Goal: Entertainment & Leisure: Consume media (video, audio)

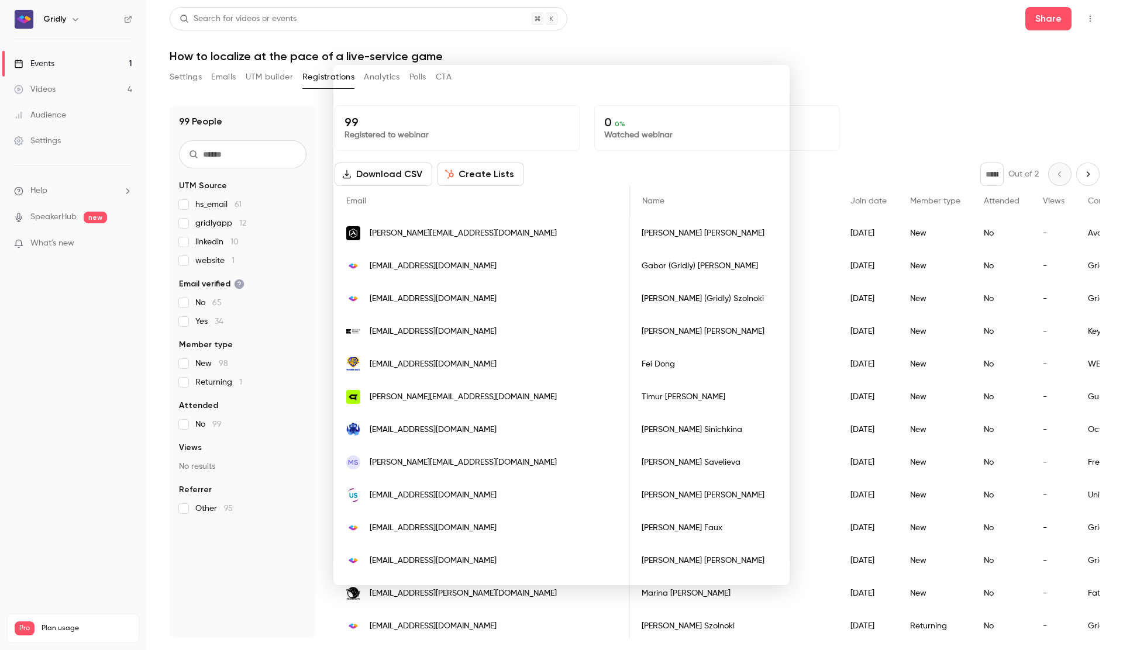
scroll to position [0, 406]
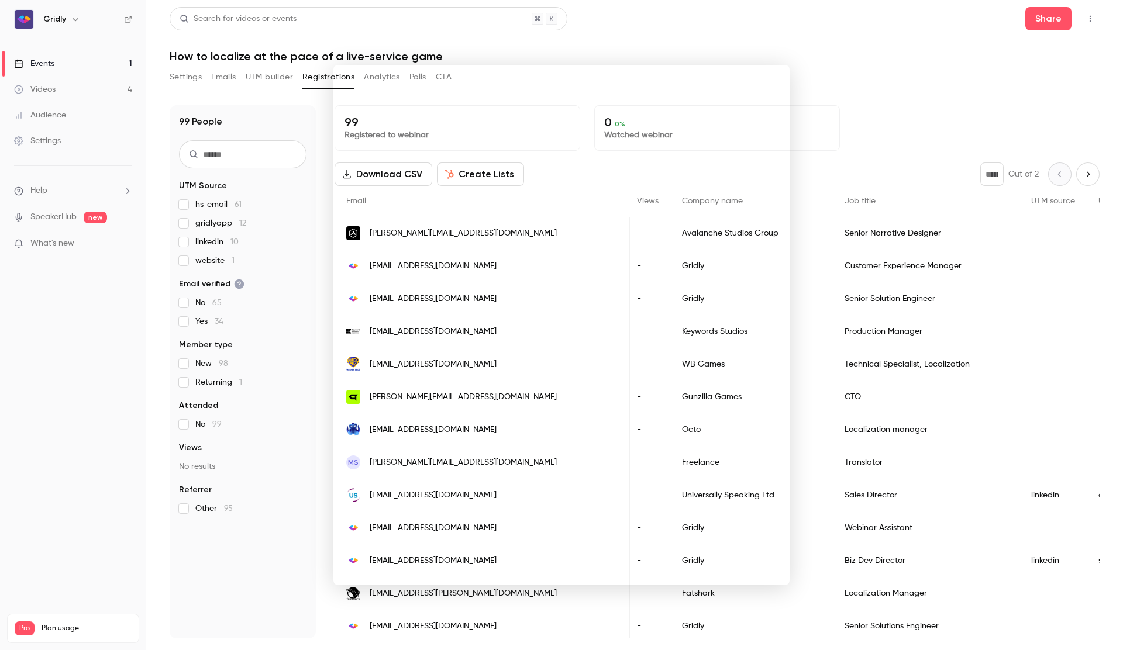
click at [809, 31] on div at bounding box center [561, 325] width 1123 height 650
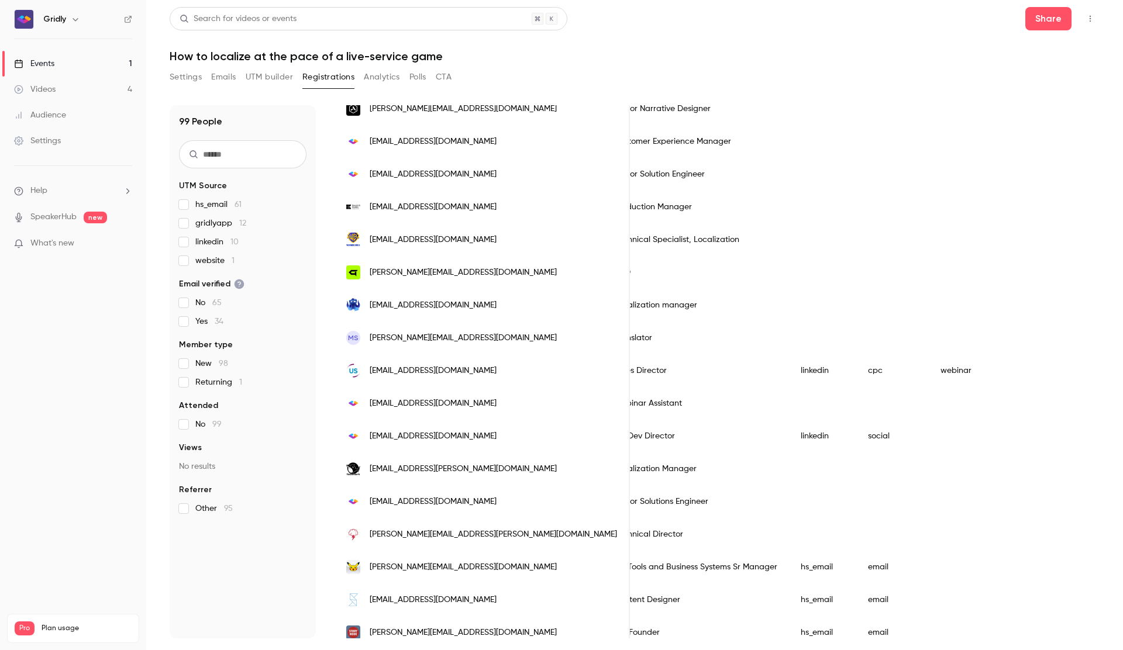
scroll to position [0, 645]
click at [193, 79] on button "Settings" at bounding box center [186, 77] width 32 height 19
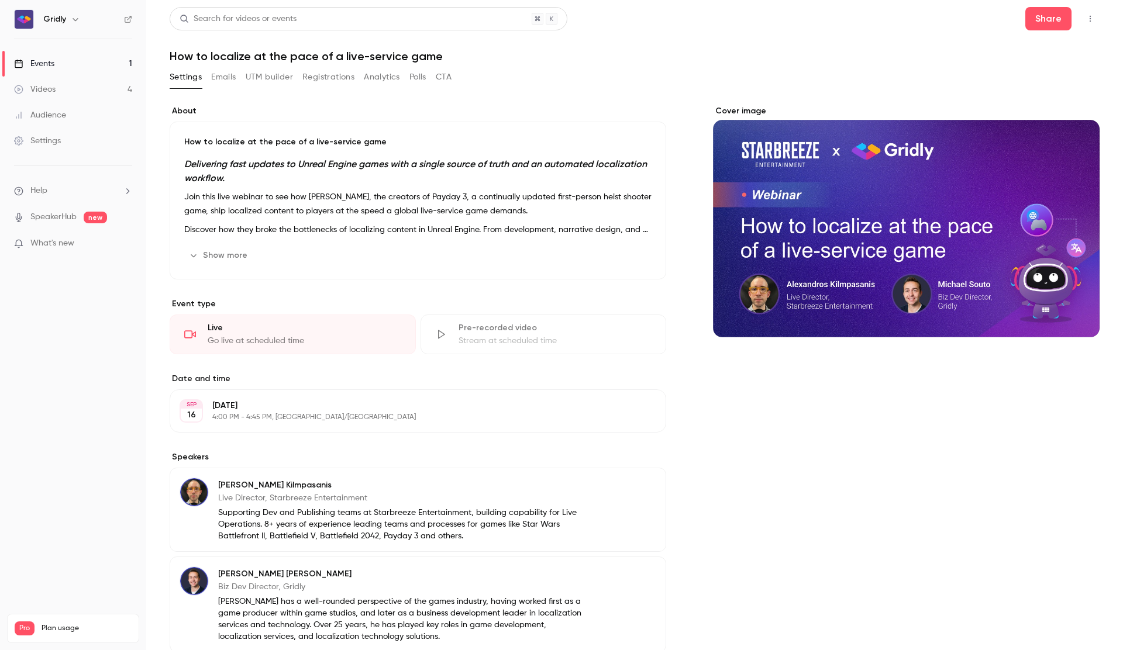
click at [323, 78] on button "Registrations" at bounding box center [328, 77] width 52 height 19
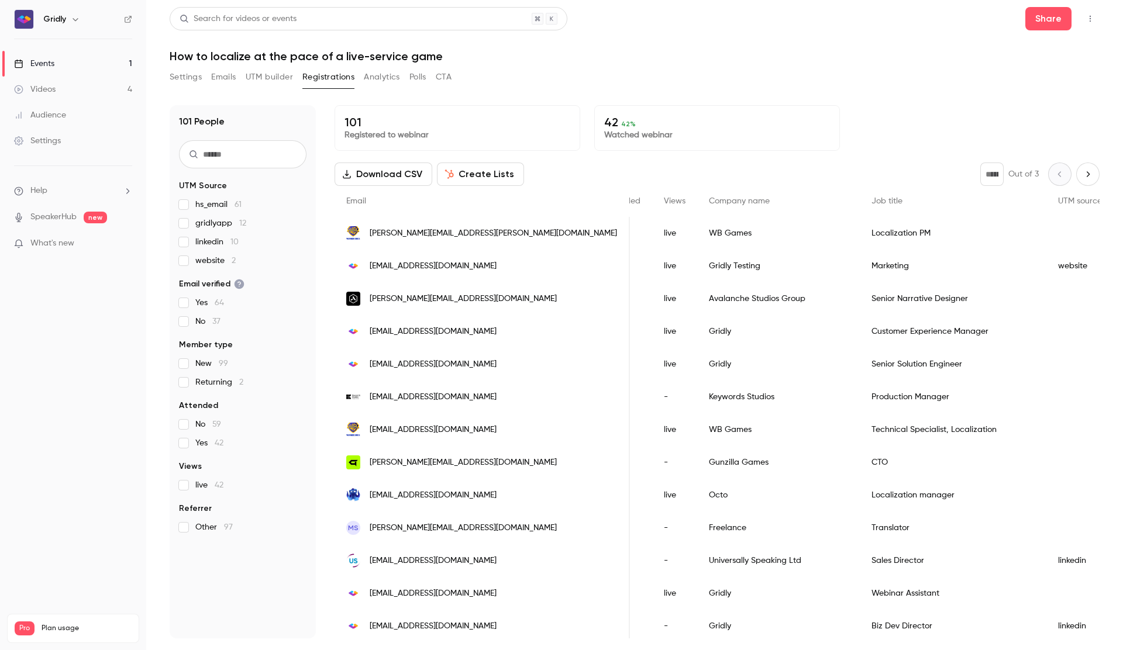
scroll to position [0, 380]
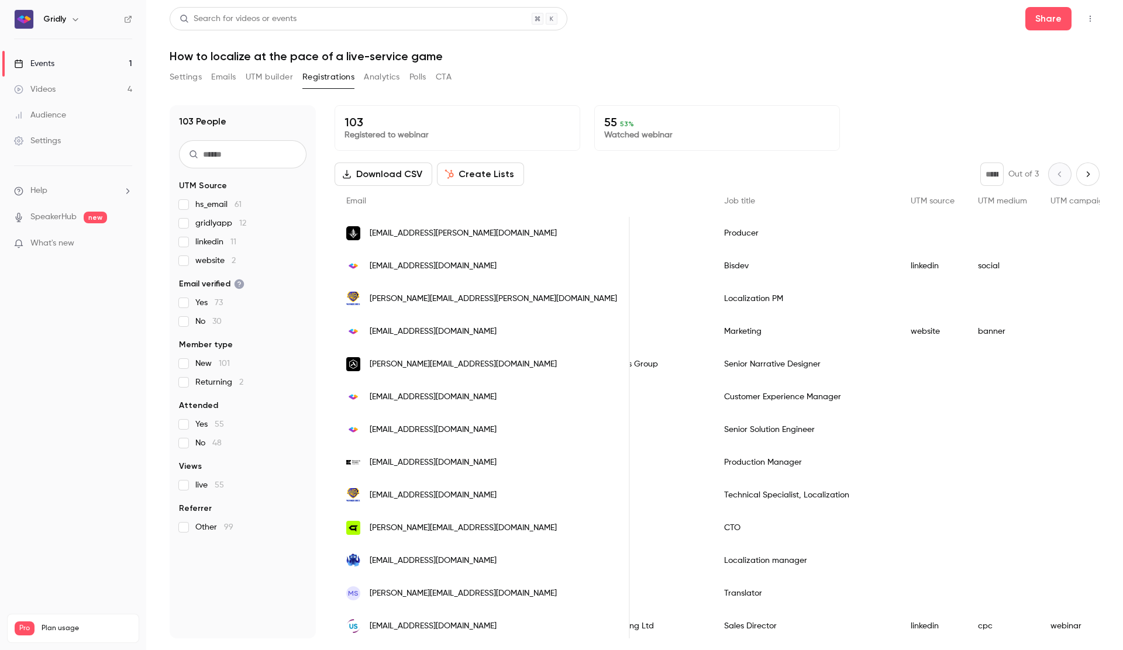
scroll to position [0, 526]
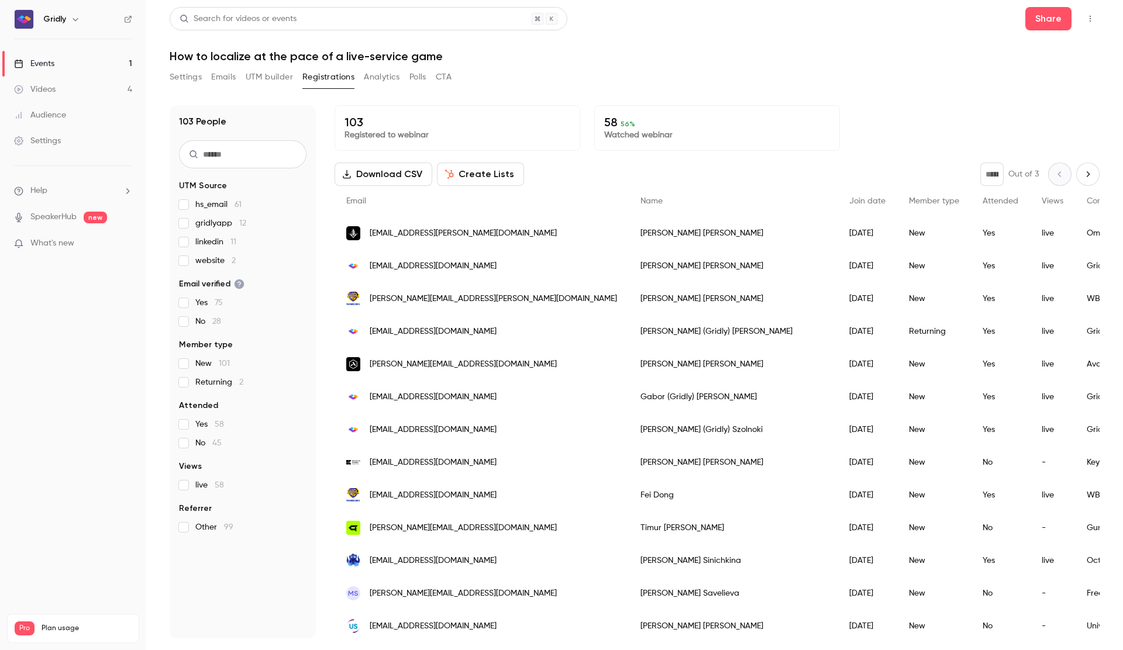
click at [259, 157] on input "text" at bounding box center [243, 154] width 128 height 28
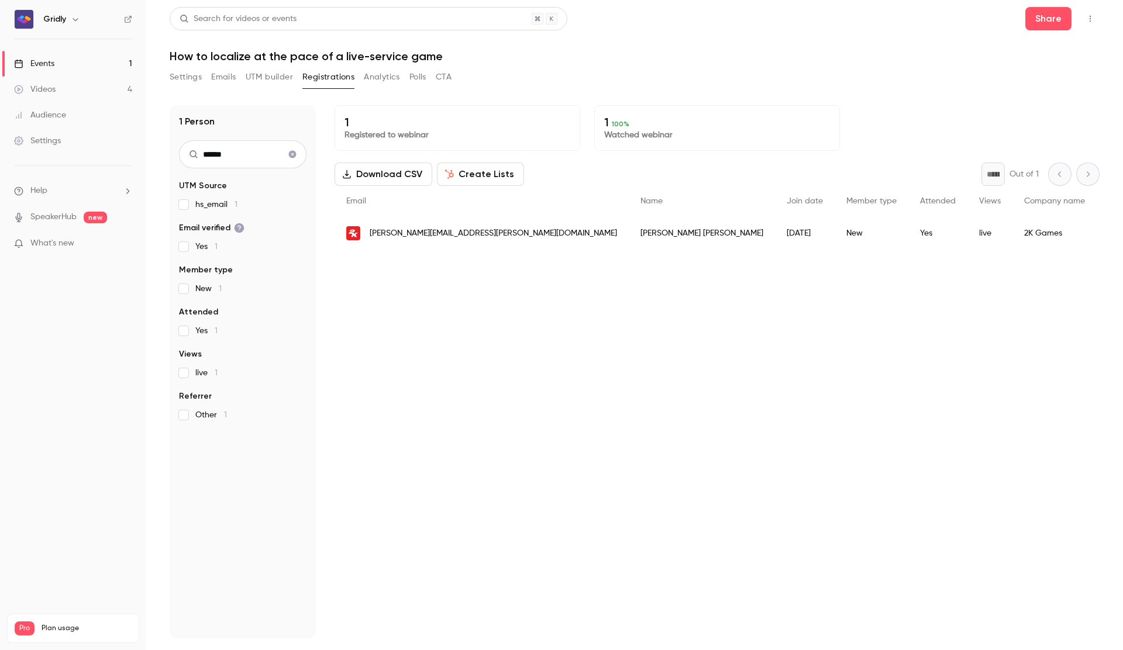
type input "******"
click at [292, 155] on icon "Clear search" at bounding box center [292, 154] width 9 height 8
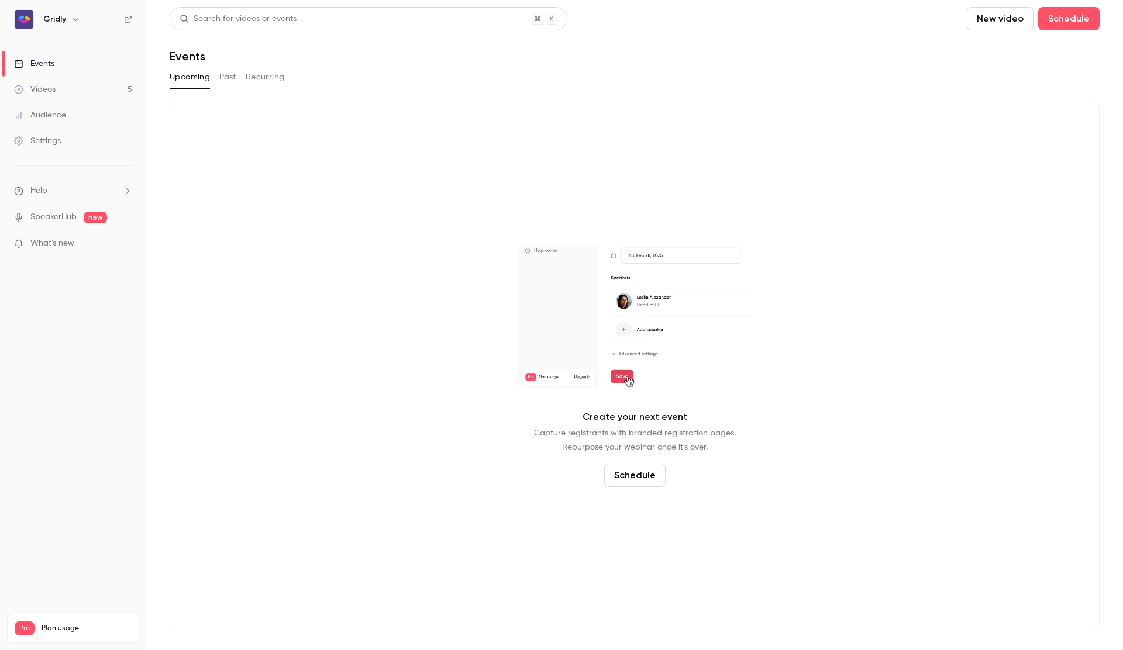
click at [228, 75] on button "Past" at bounding box center [227, 77] width 17 height 19
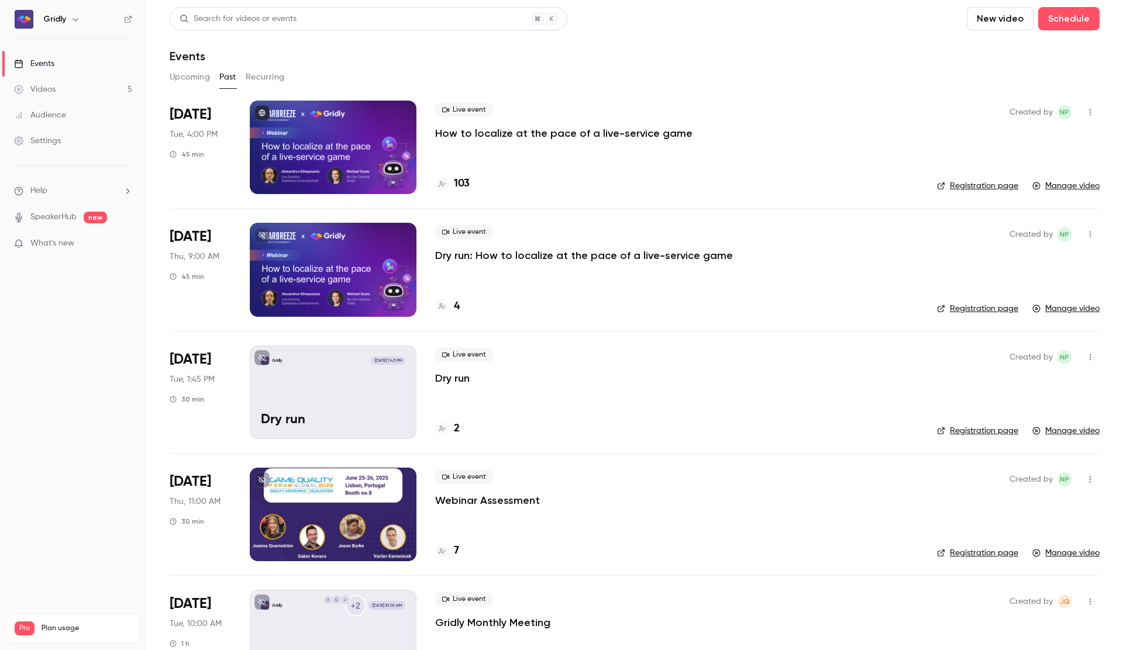
click at [264, 78] on button "Recurring" at bounding box center [265, 77] width 39 height 19
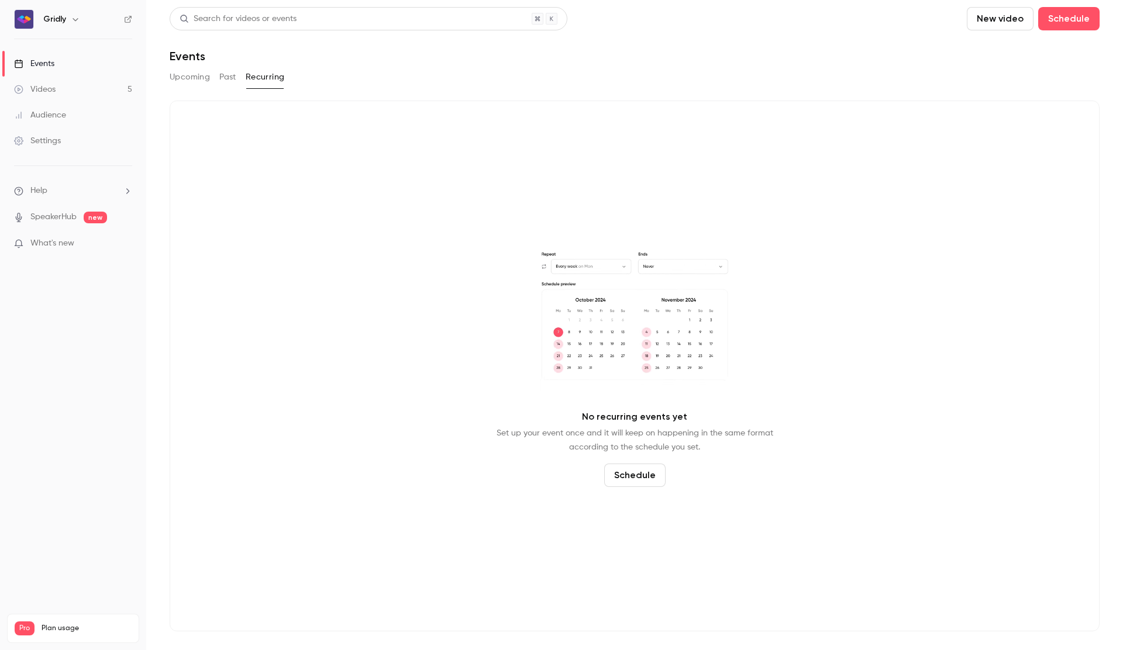
click at [221, 80] on button "Past" at bounding box center [227, 77] width 17 height 19
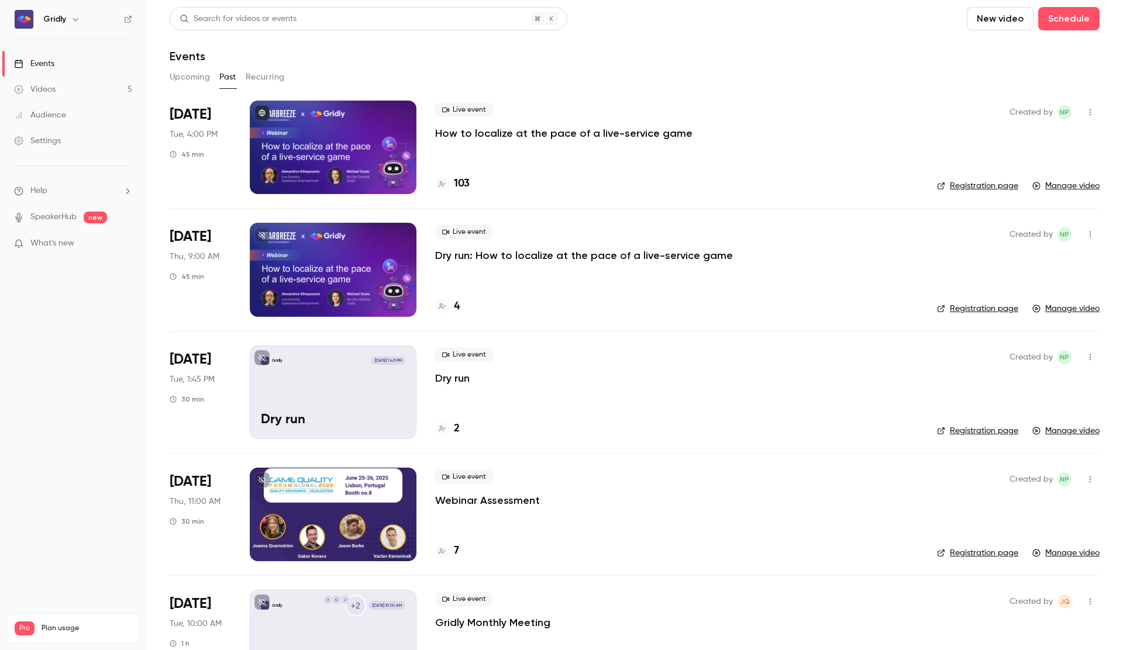
click at [184, 80] on button "Upcoming" at bounding box center [190, 77] width 40 height 19
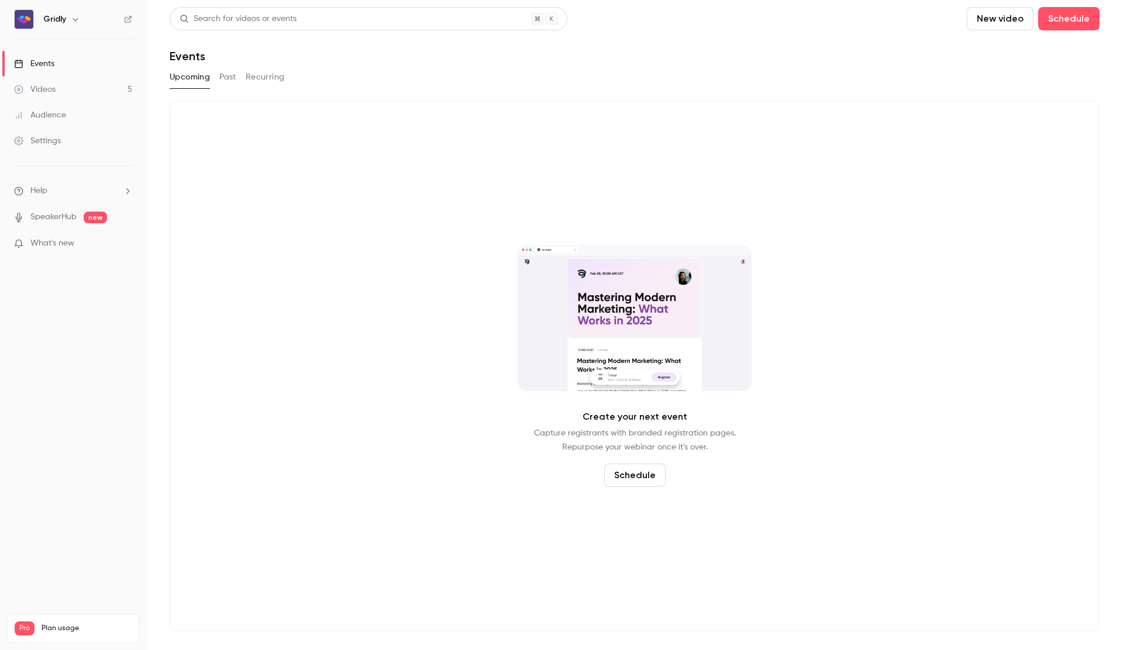
click at [73, 85] on link "Videos 5" at bounding box center [73, 90] width 146 height 26
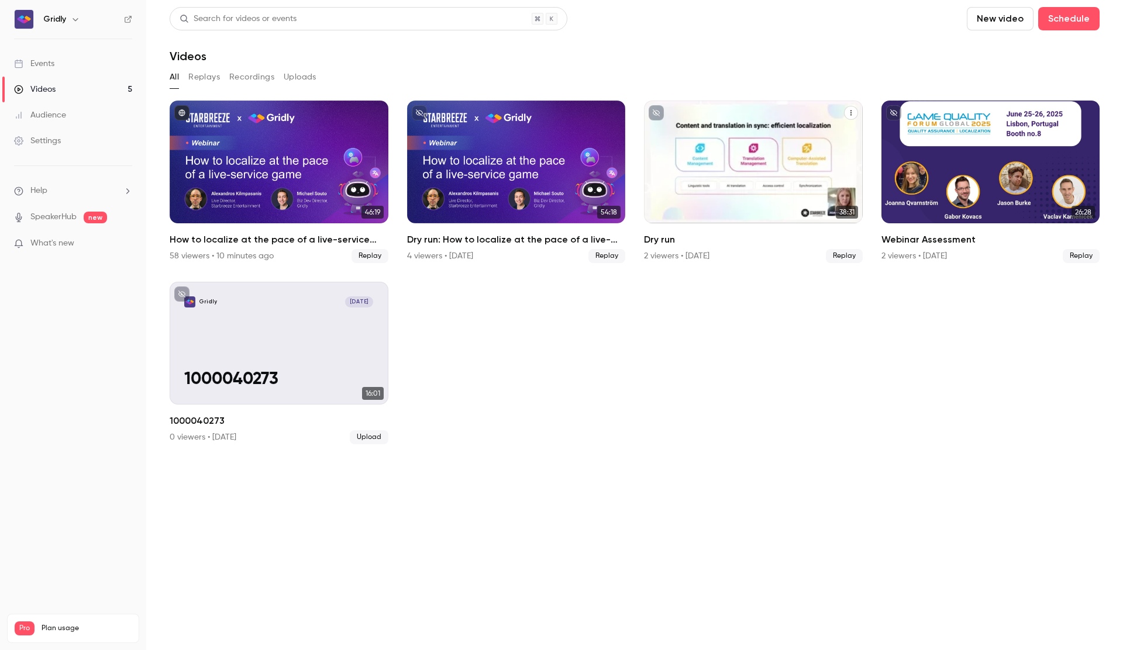
click at [854, 116] on icon "Dry run" at bounding box center [851, 112] width 7 height 7
click at [782, 203] on div "Delete" at bounding box center [803, 201] width 91 height 12
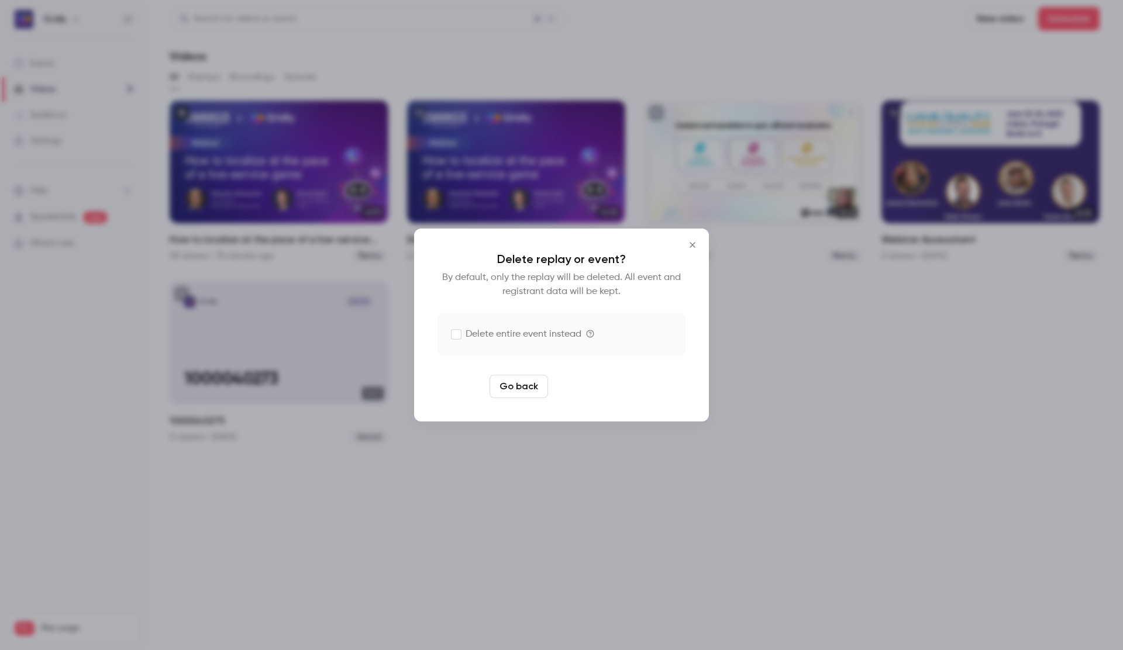
click at [593, 384] on button "Delete replay" at bounding box center [593, 386] width 81 height 23
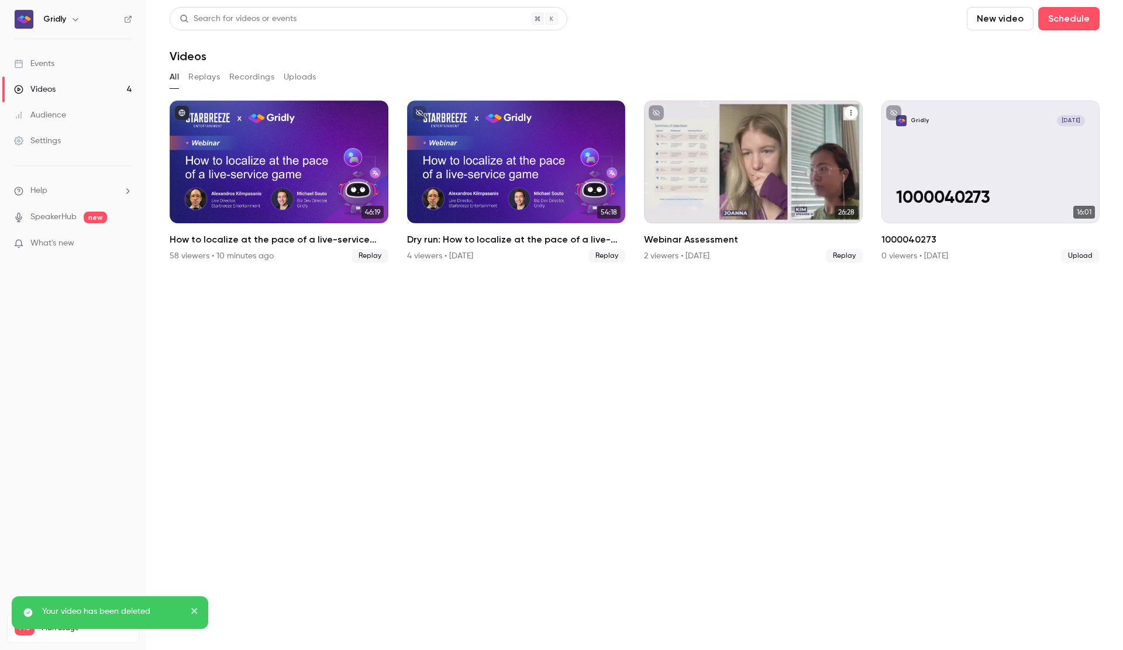
click at [853, 115] on icon "Webinar Assessment" at bounding box center [851, 112] width 7 height 7
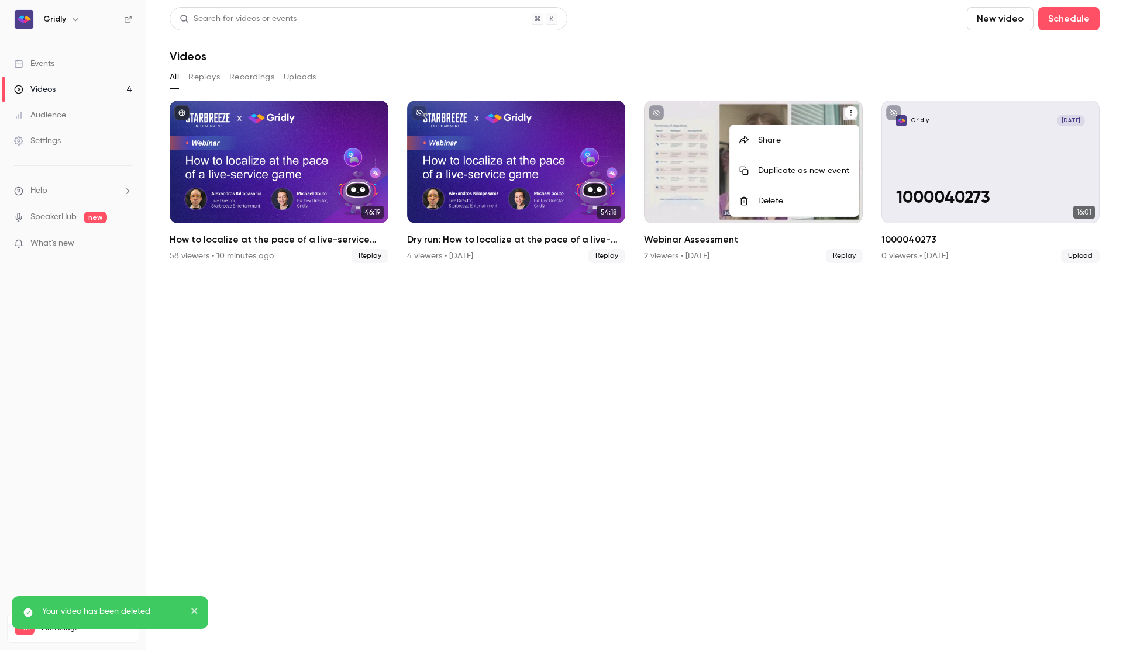
click at [772, 201] on div "Delete" at bounding box center [803, 201] width 91 height 12
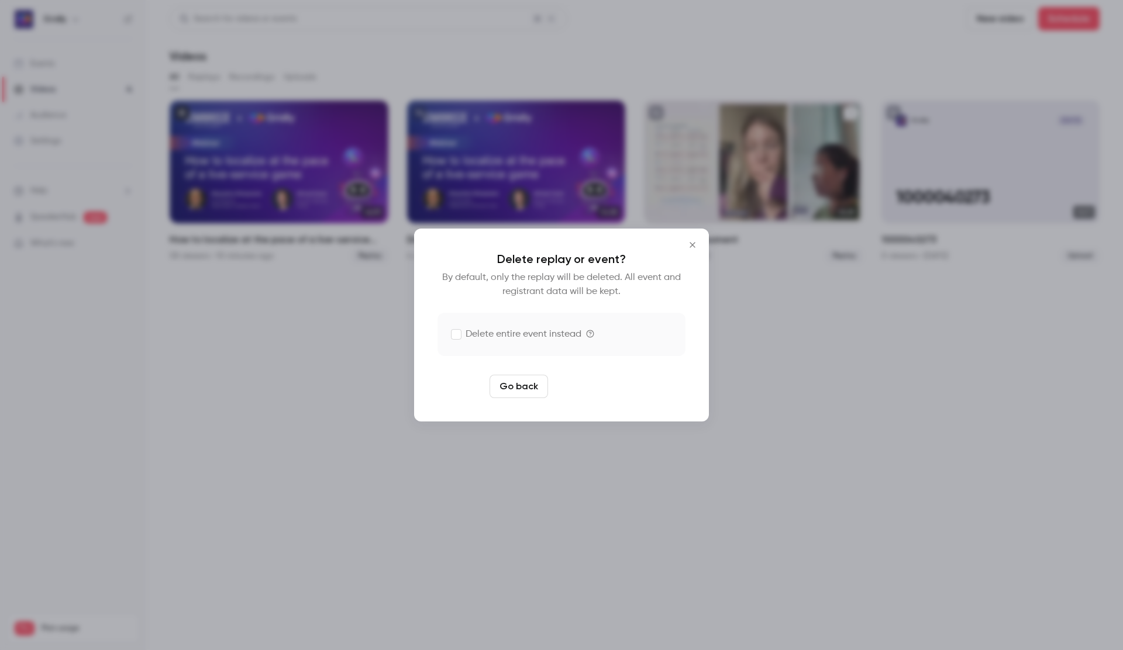
click at [603, 388] on button "Delete replay" at bounding box center [593, 386] width 81 height 23
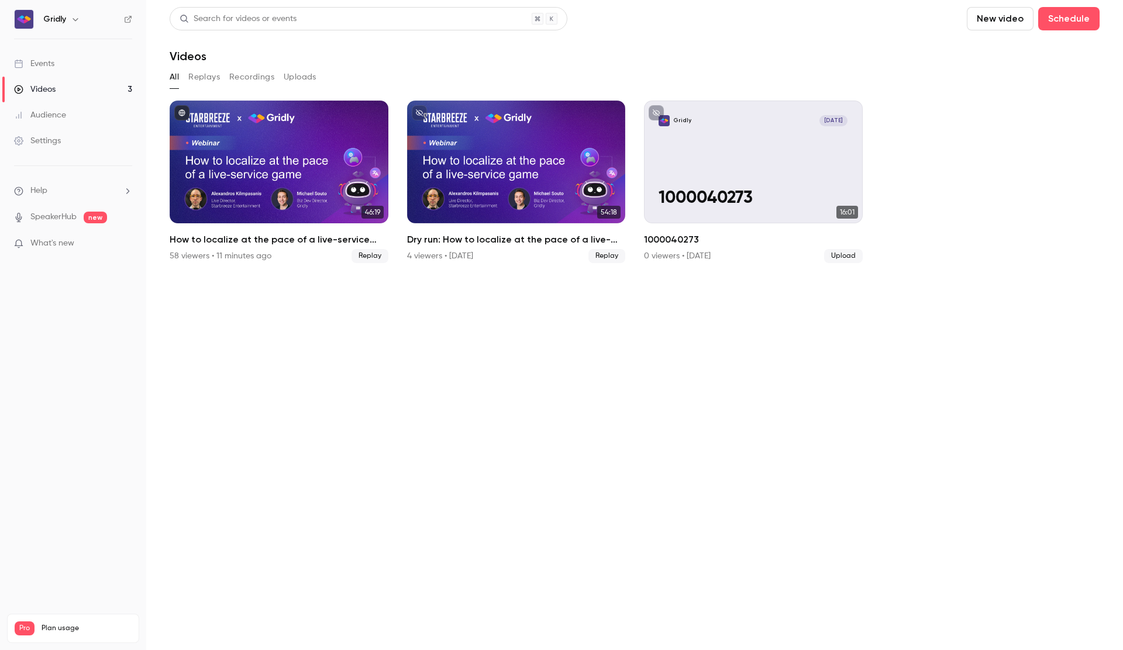
click at [243, 80] on button "Recordings" at bounding box center [251, 77] width 45 height 19
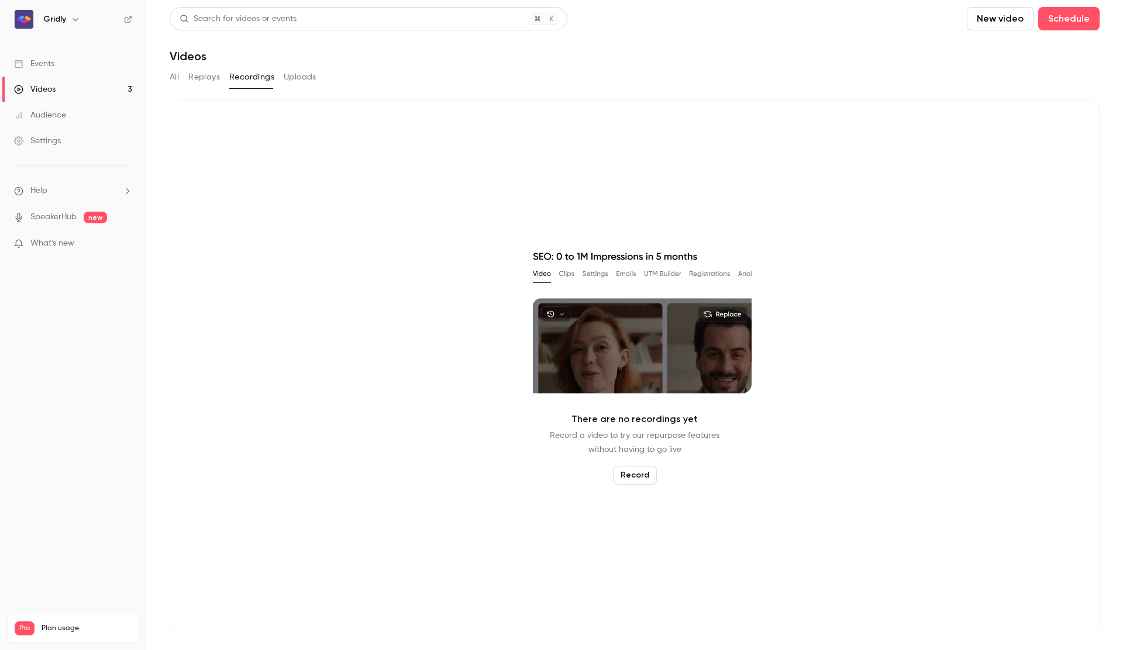
click at [636, 470] on button "Record" at bounding box center [635, 475] width 44 height 19
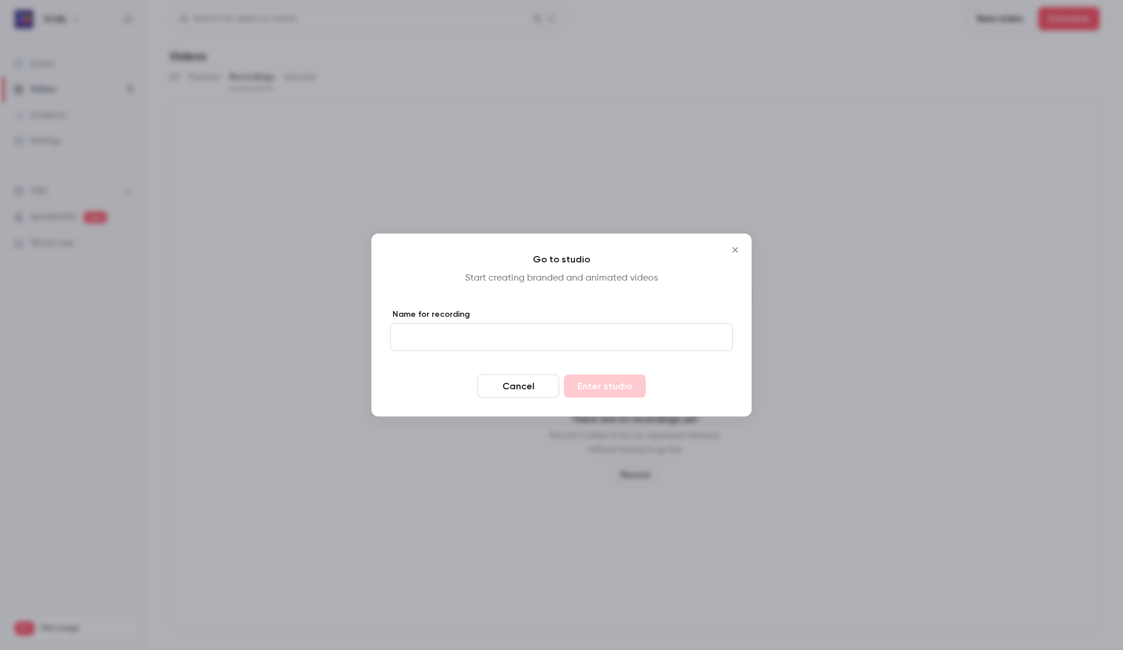
click at [742, 249] on icon "Close" at bounding box center [735, 250] width 14 height 9
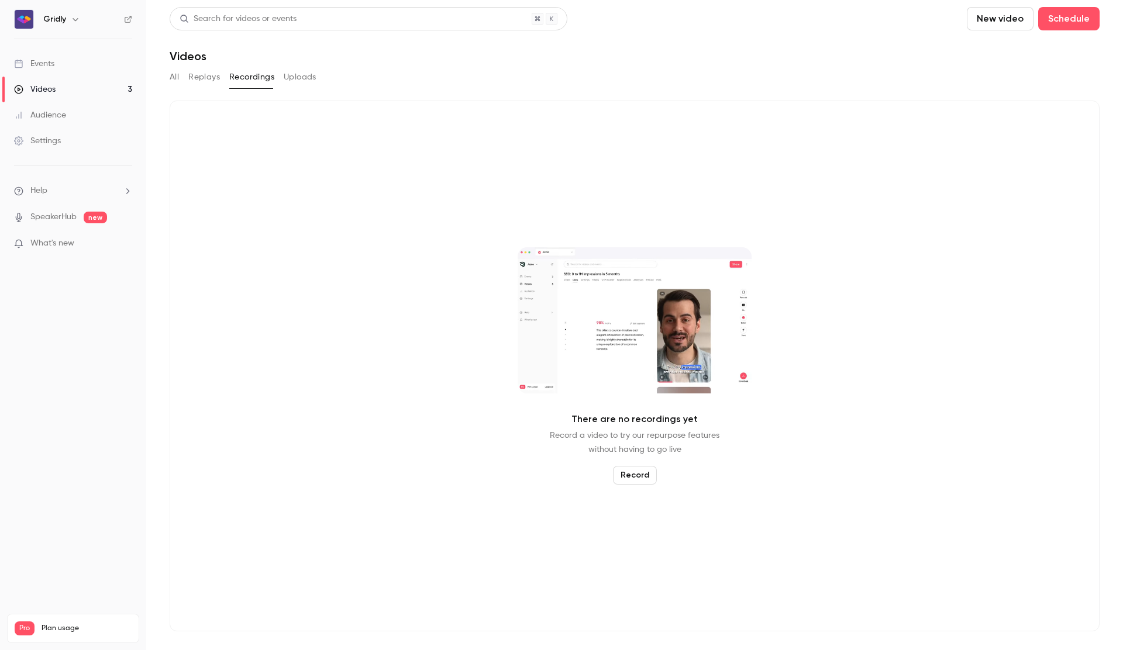
click at [206, 81] on button "Replays" at bounding box center [204, 77] width 32 height 19
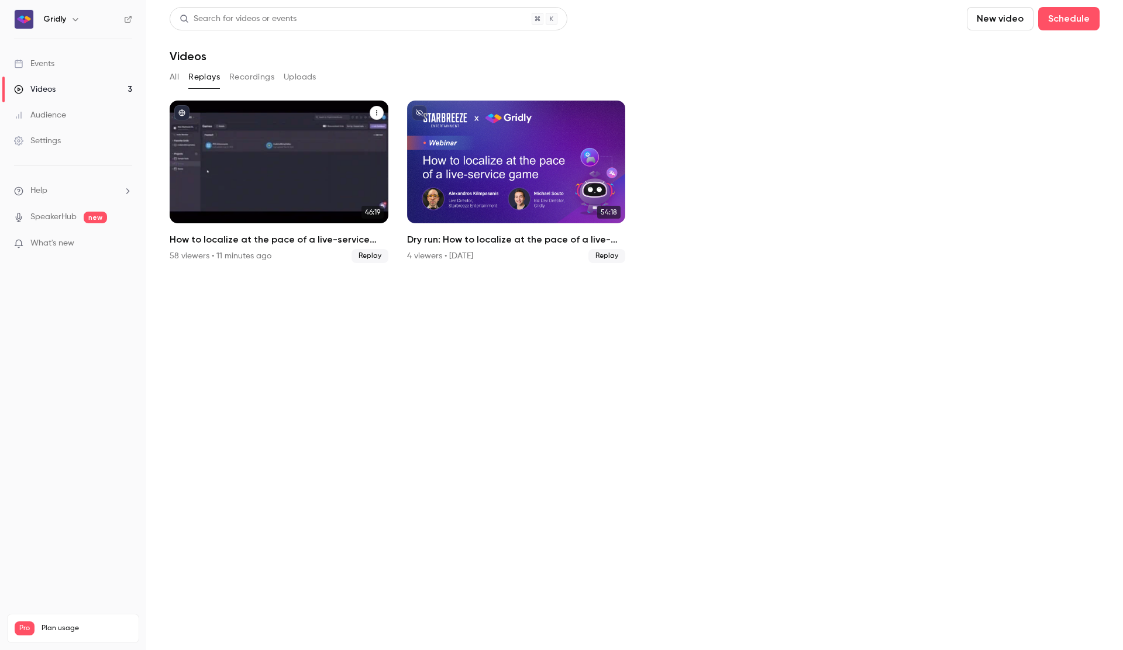
click at [380, 112] on button "How to localize at the pace of a live-service game" at bounding box center [377, 113] width 14 height 14
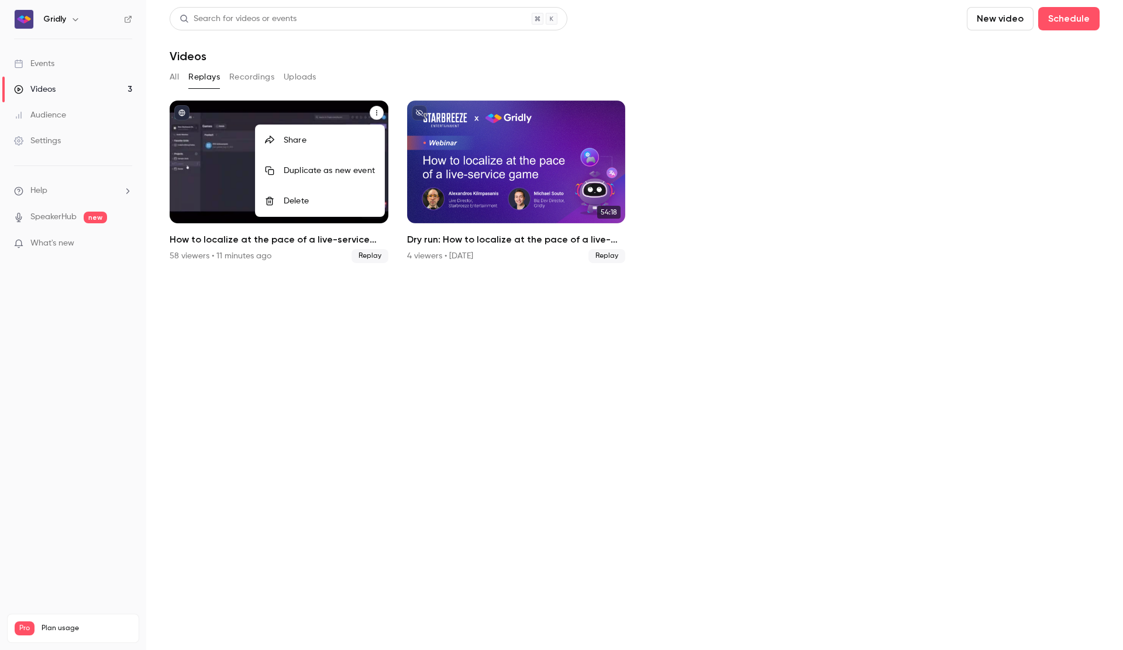
click at [363, 436] on div at bounding box center [561, 325] width 1123 height 650
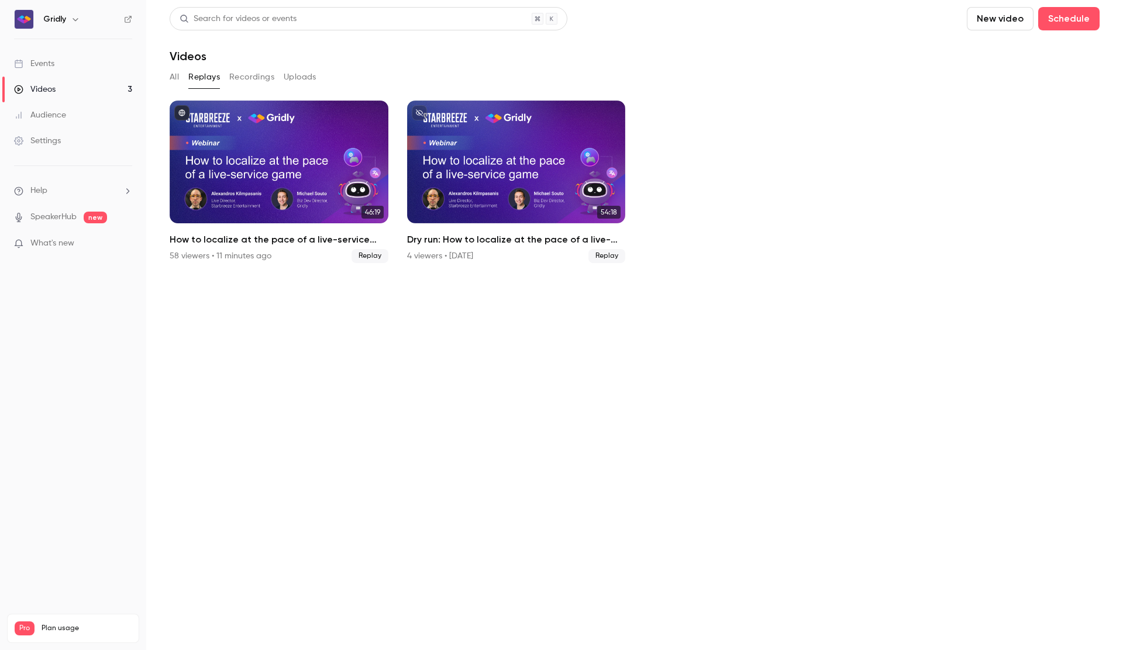
click at [257, 78] on button "Recordings" at bounding box center [251, 77] width 45 height 19
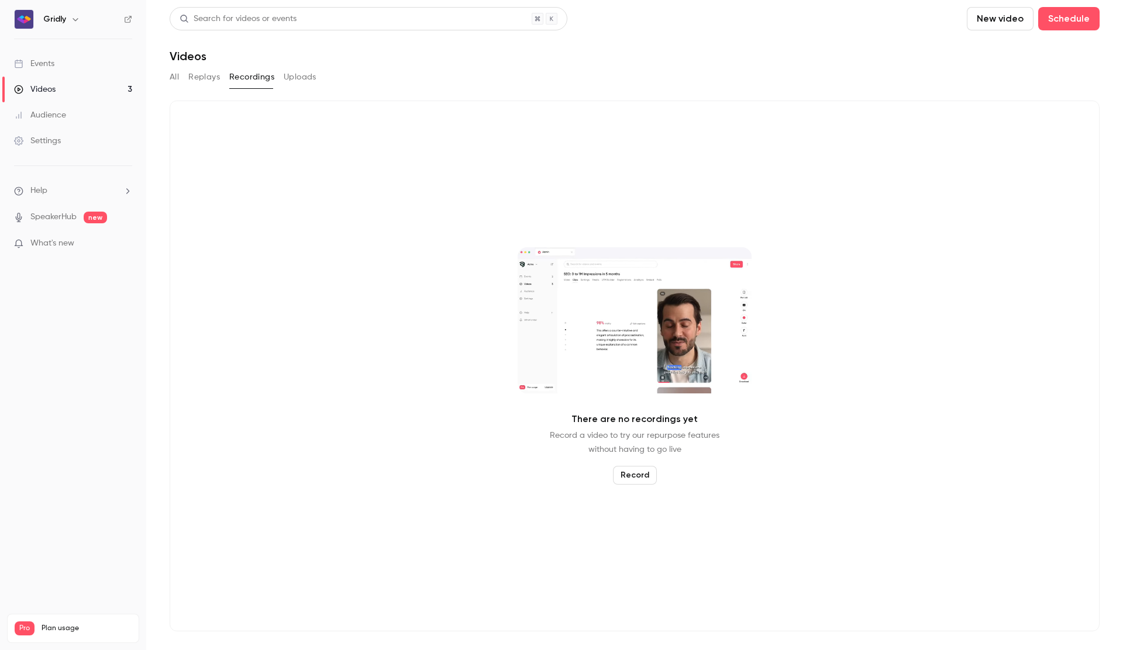
click at [633, 475] on button "Record" at bounding box center [635, 475] width 44 height 19
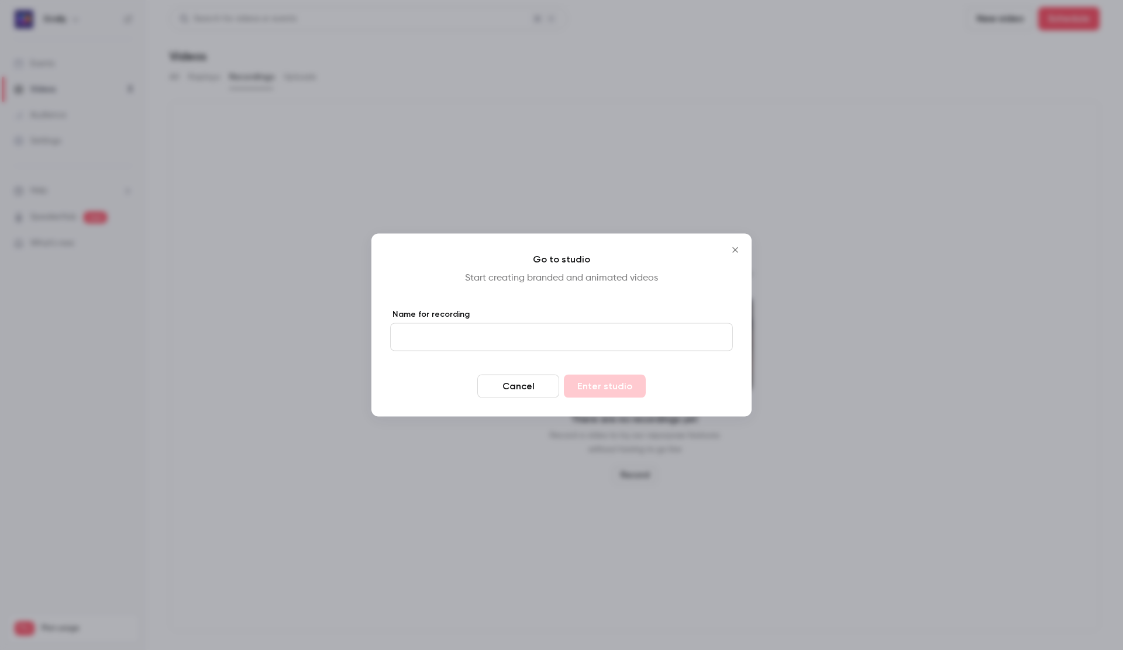
click at [566, 332] on input "Name for recording" at bounding box center [561, 337] width 343 height 28
type input "**********"
click at [622, 395] on button "Enter studio" at bounding box center [605, 386] width 82 height 23
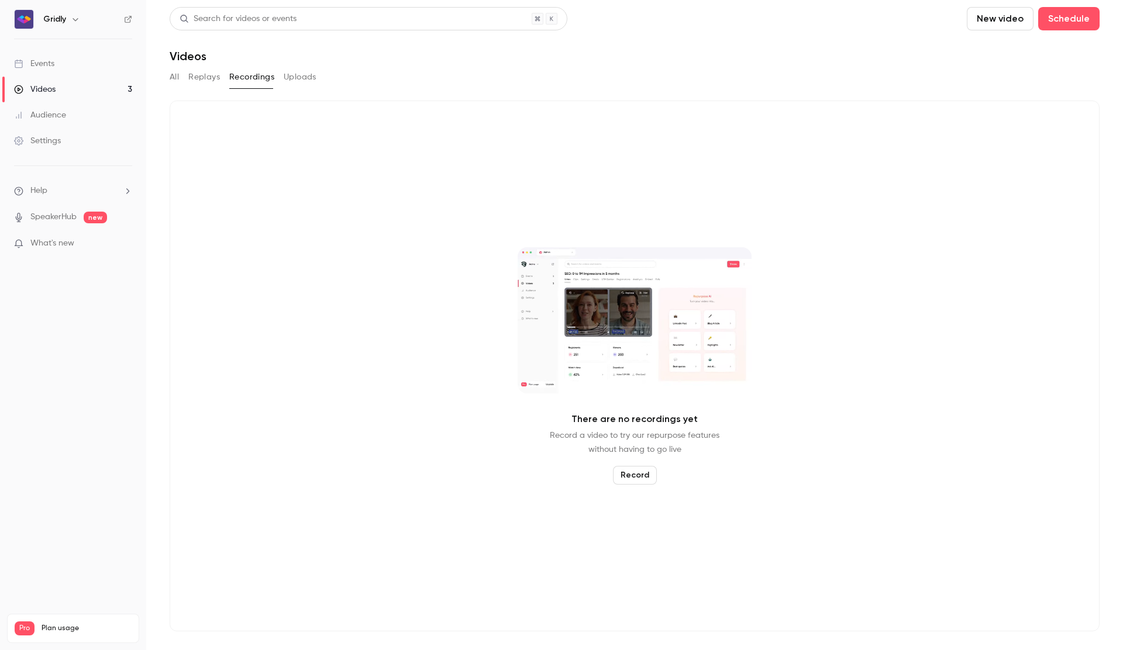
click at [201, 80] on button "Replays" at bounding box center [204, 77] width 32 height 19
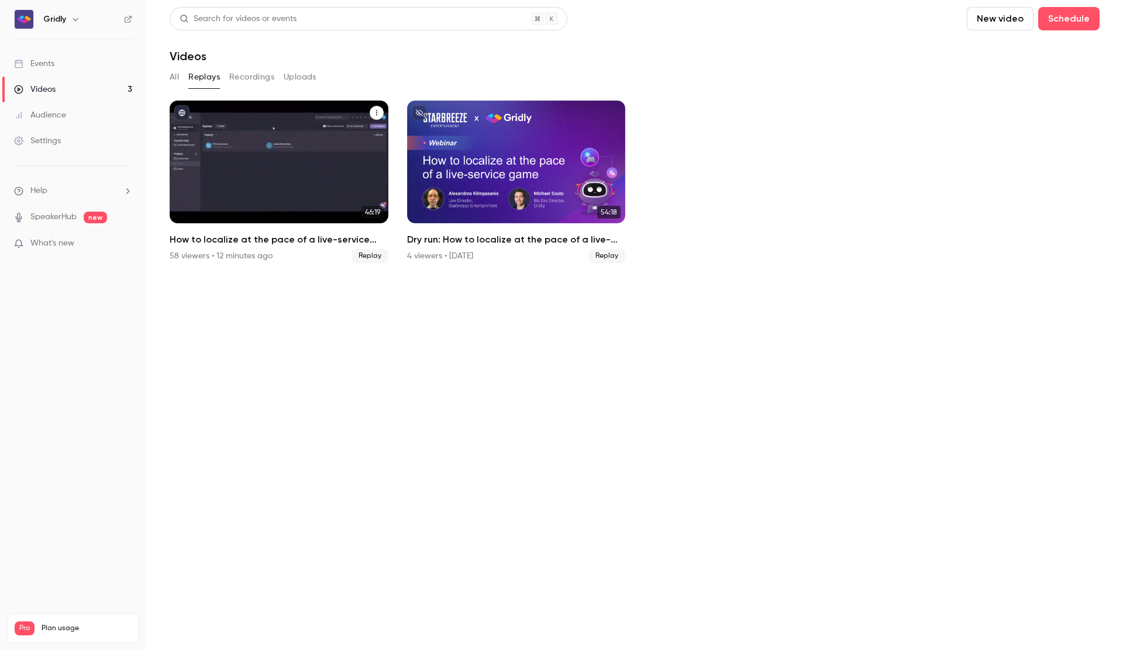
click at [378, 110] on icon "How to localize at the pace of a live-service game" at bounding box center [376, 112] width 7 height 7
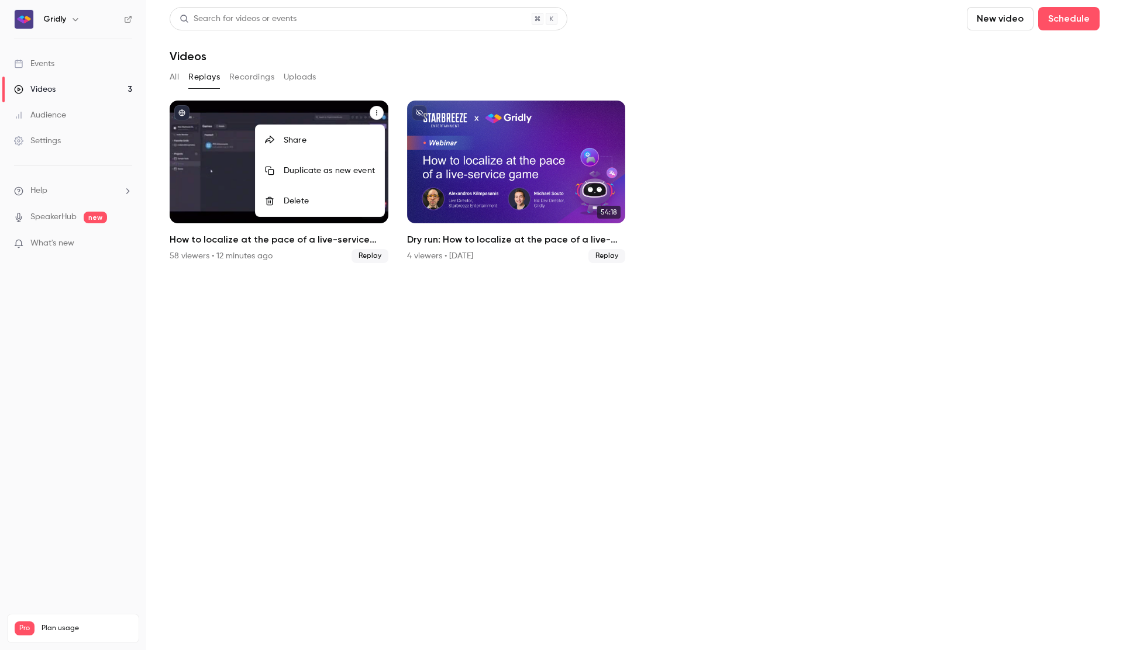
click at [239, 77] on div at bounding box center [561, 325] width 1123 height 650
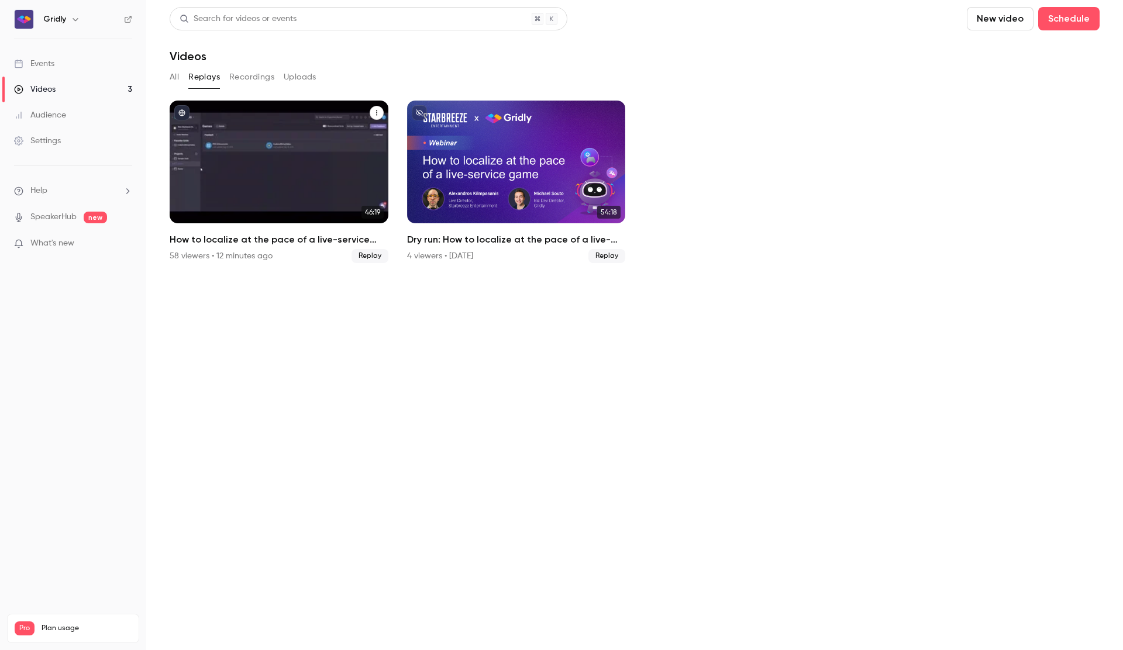
click at [248, 77] on button "Recordings" at bounding box center [251, 77] width 45 height 19
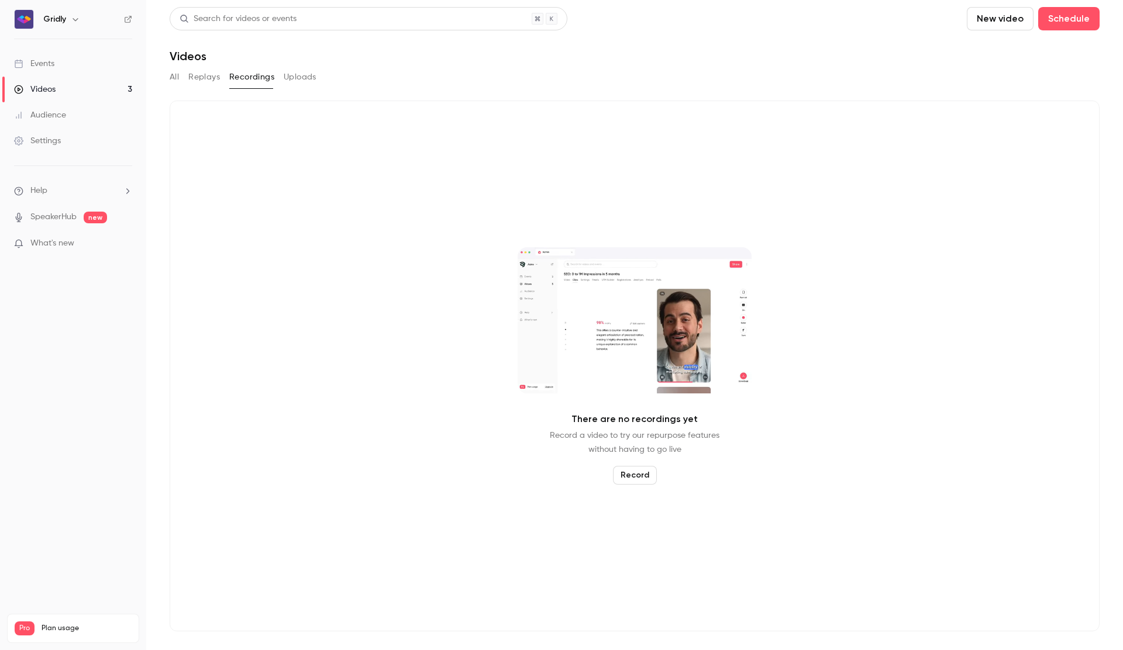
click at [992, 20] on button "New video" at bounding box center [1000, 18] width 67 height 23
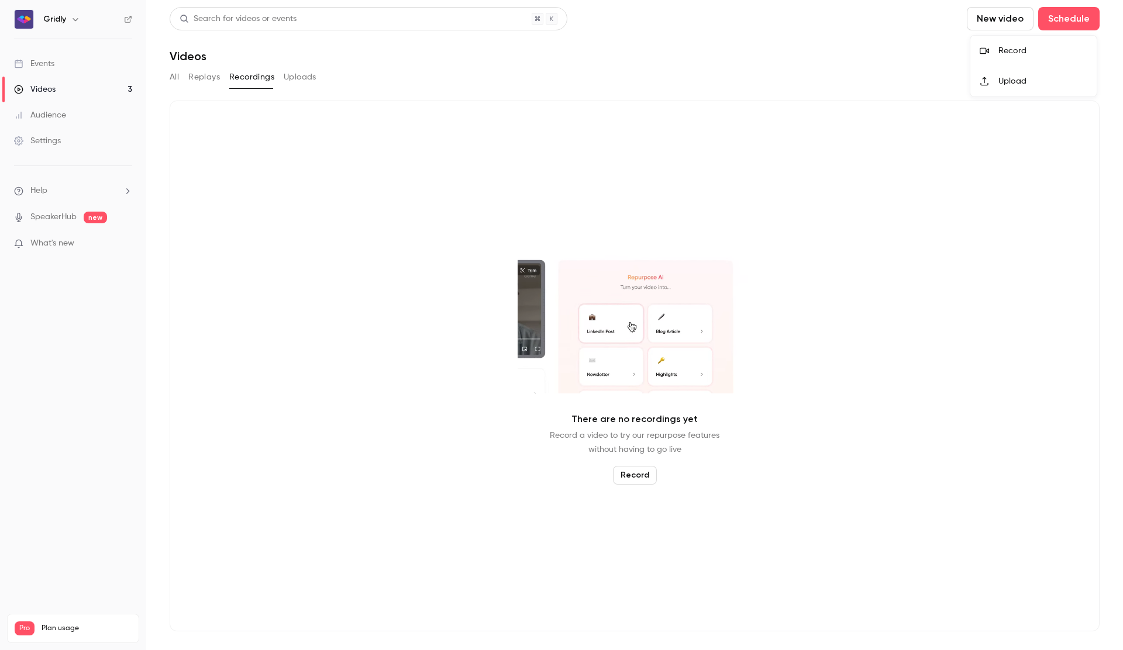
click at [211, 74] on div at bounding box center [561, 325] width 1123 height 650
click at [206, 77] on button "Replays" at bounding box center [204, 77] width 32 height 19
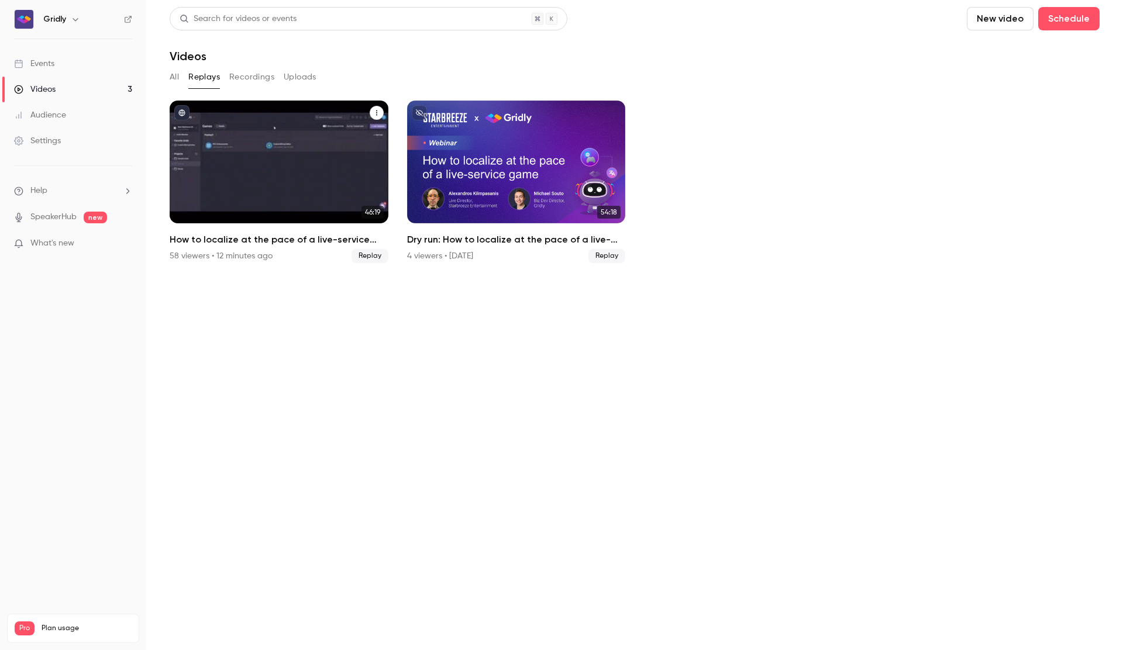
click at [374, 111] on icon "How to localize at the pace of a live-service game" at bounding box center [376, 112] width 7 height 7
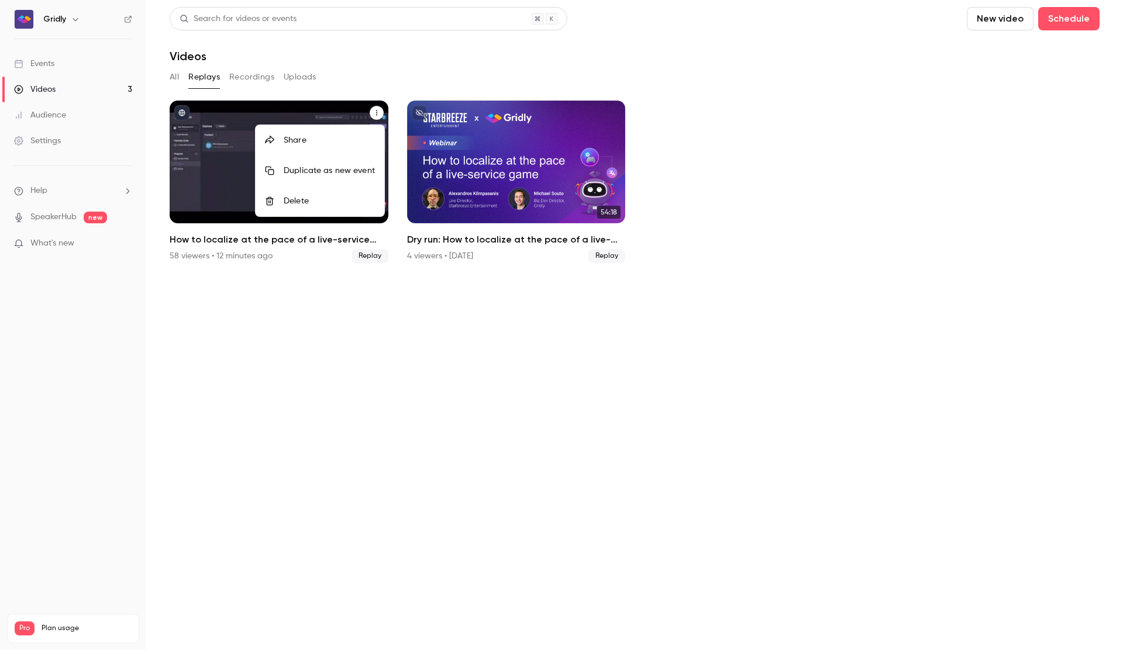
click at [287, 143] on div "Share" at bounding box center [329, 141] width 91 height 12
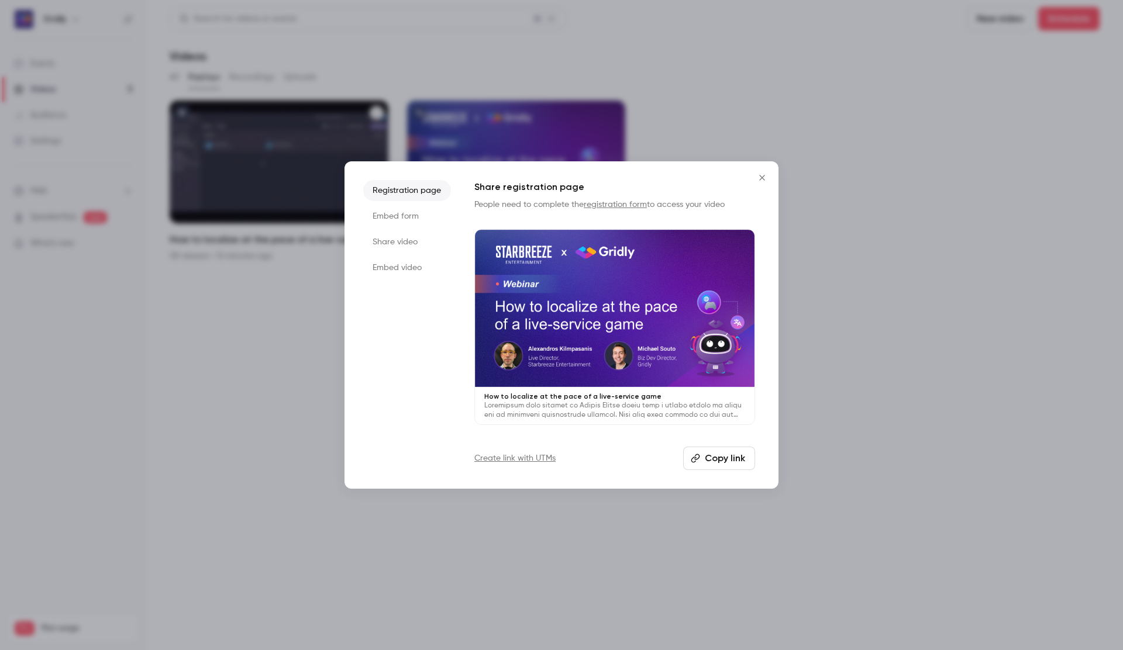
click at [402, 213] on li "Embed form" at bounding box center [407, 216] width 88 height 21
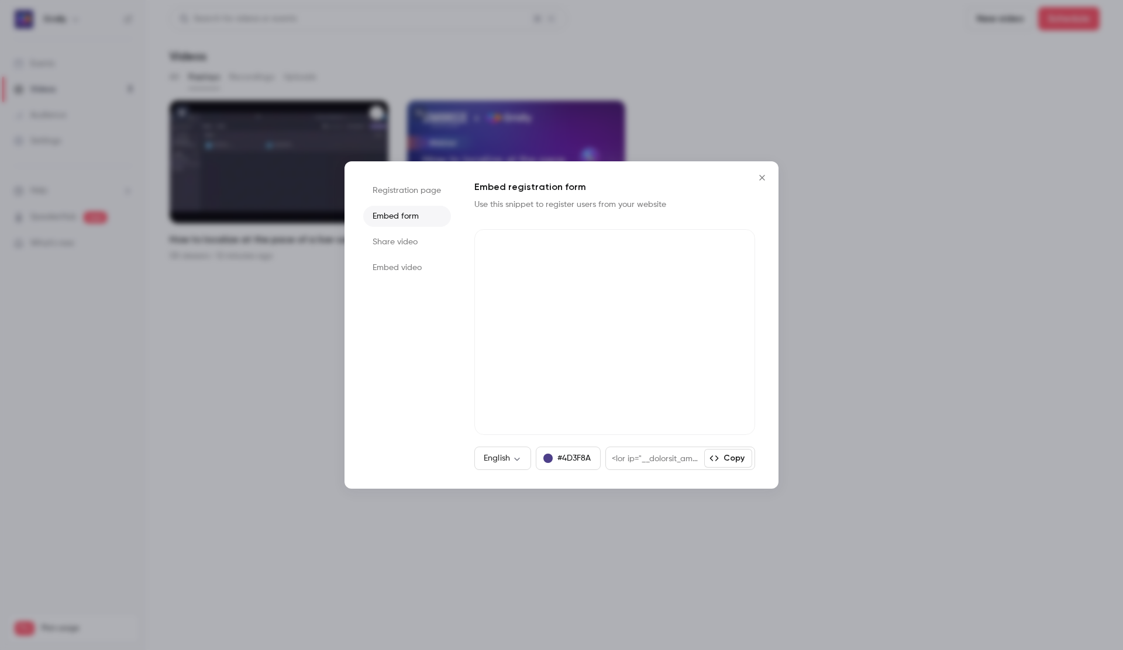
click at [408, 240] on li "Share video" at bounding box center [407, 242] width 88 height 21
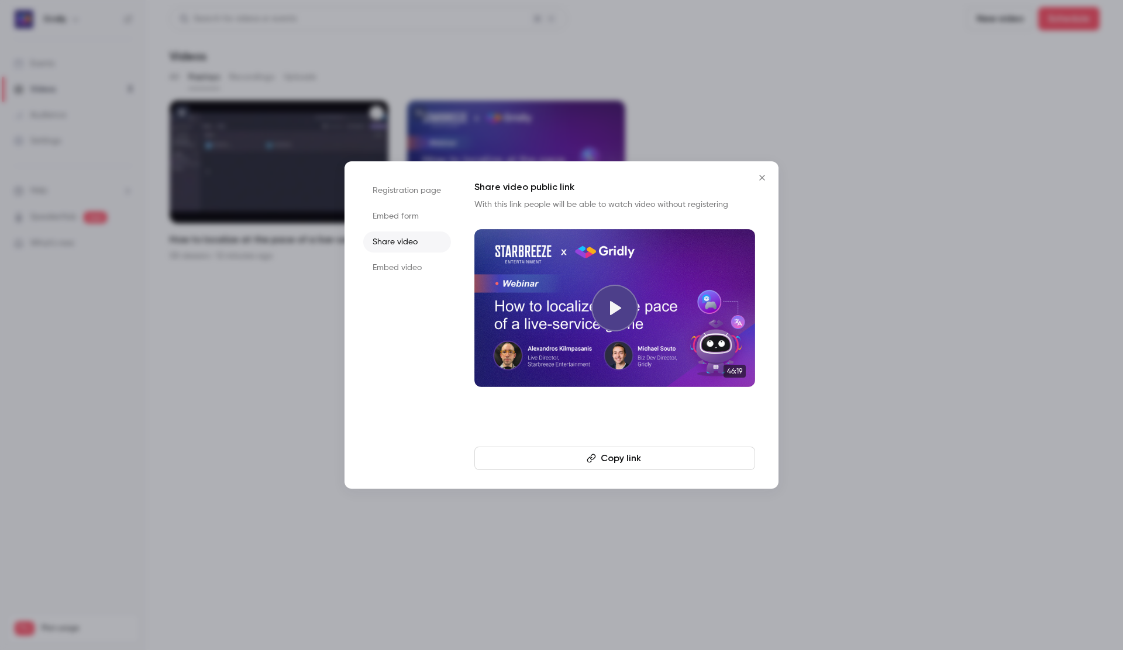
click at [407, 270] on li "Embed video" at bounding box center [407, 267] width 88 height 21
click at [757, 178] on icon "Close" at bounding box center [762, 177] width 14 height 9
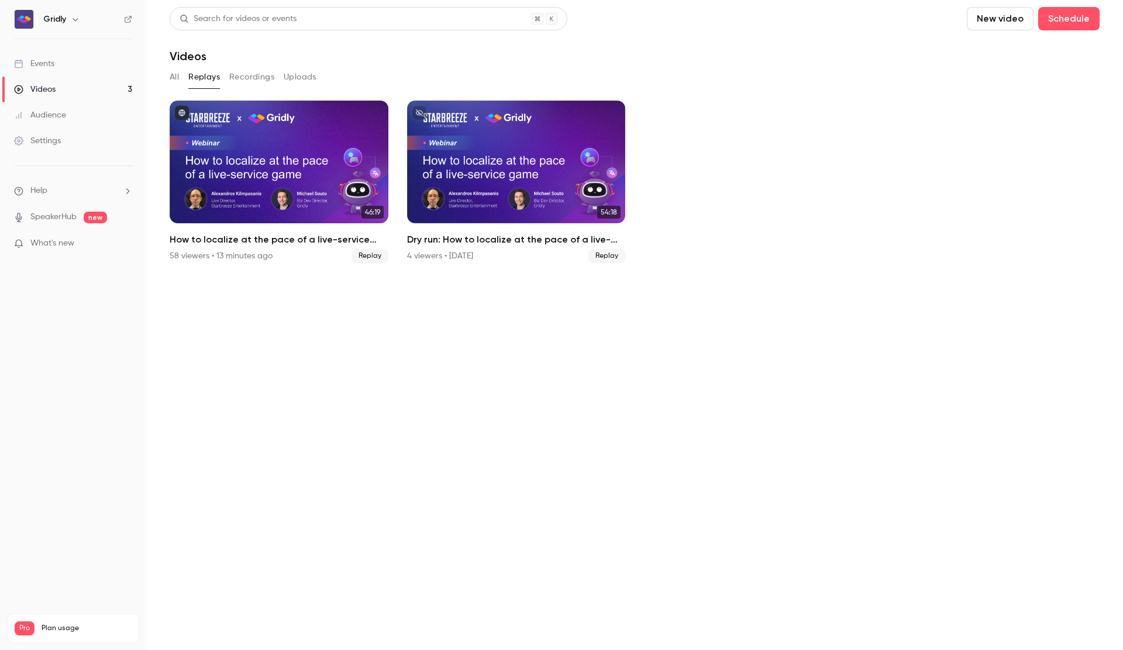
click at [47, 137] on div "Settings" at bounding box center [37, 141] width 47 height 12
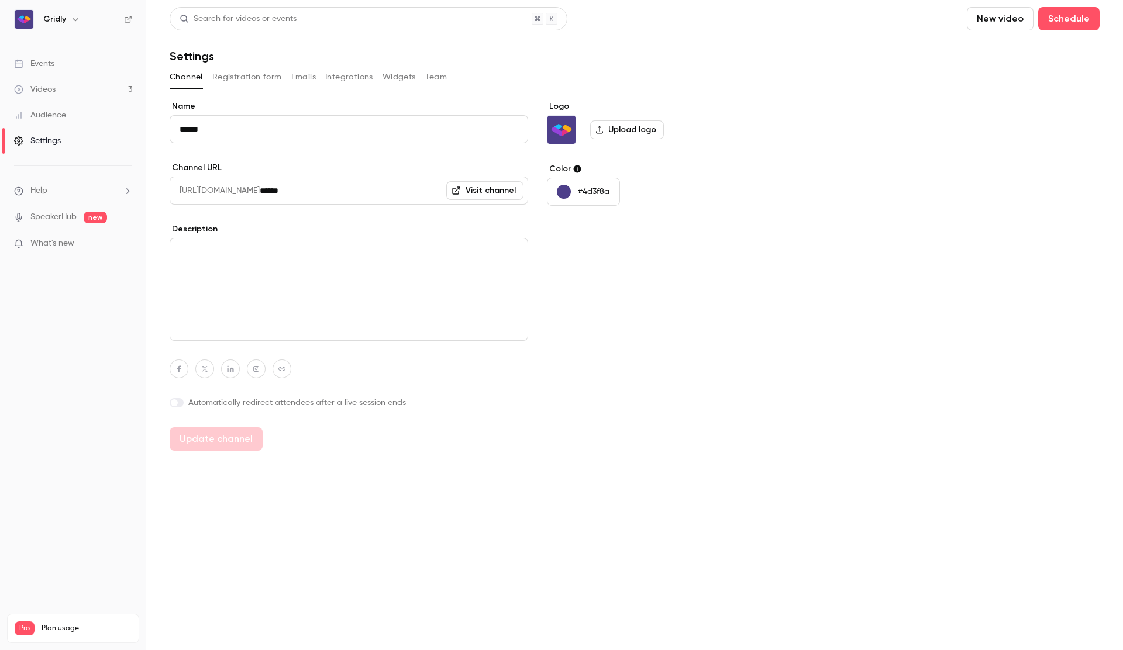
click at [56, 112] on div "Audience" at bounding box center [40, 115] width 52 height 12
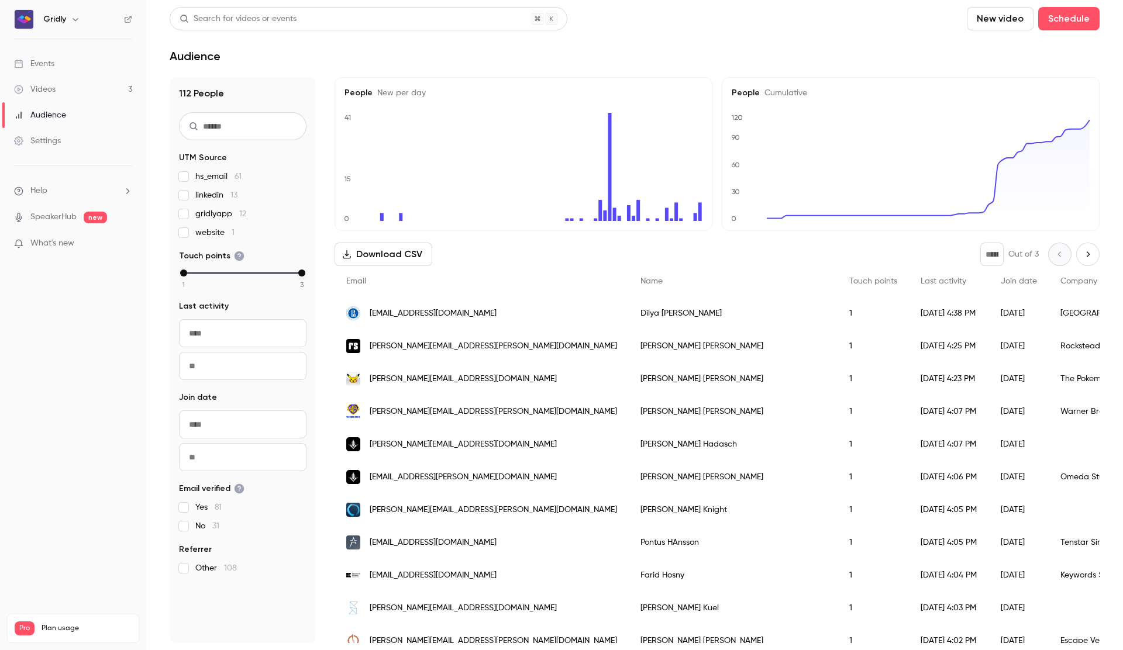
click at [51, 84] on div "Videos" at bounding box center [35, 90] width 42 height 12
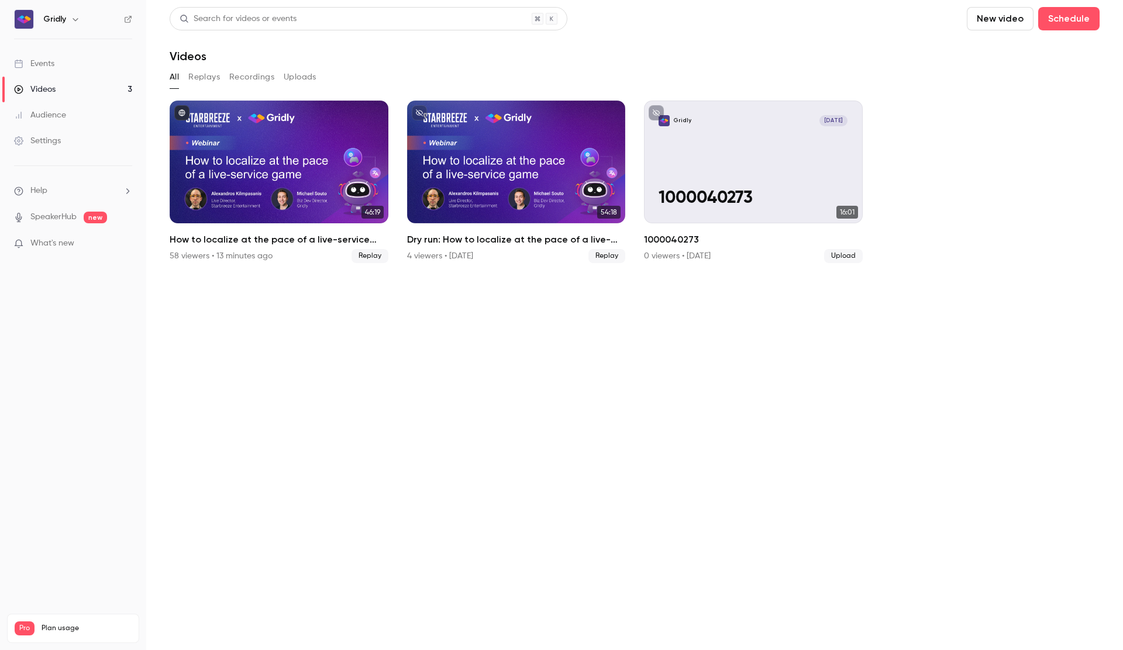
click at [292, 78] on button "Uploads" at bounding box center [300, 77] width 33 height 19
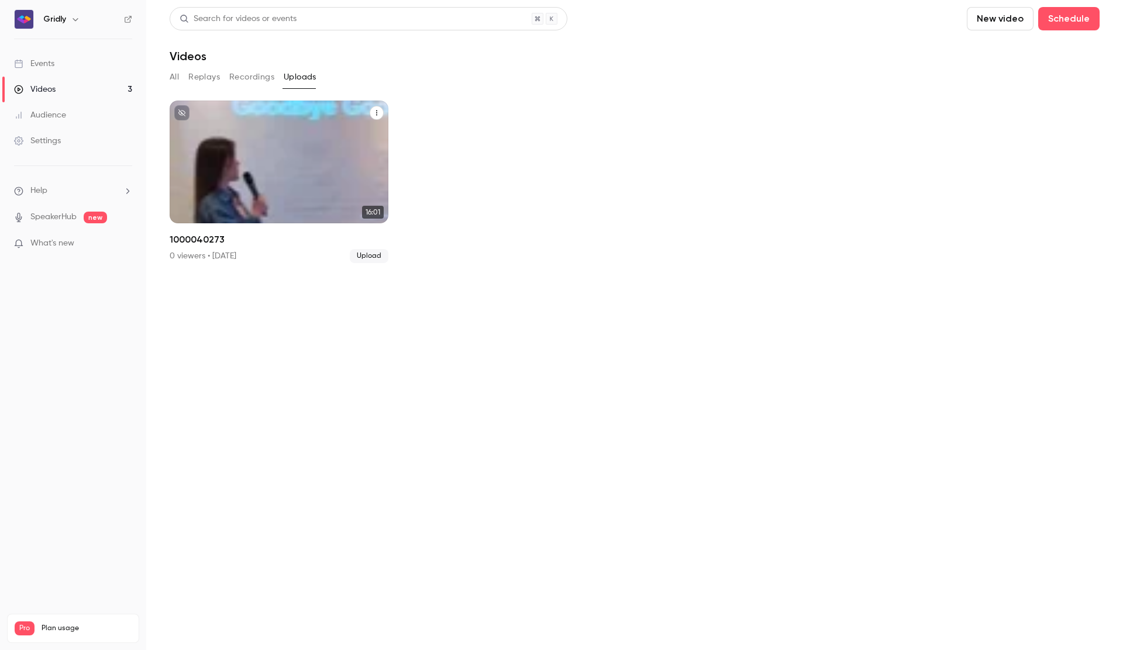
click at [377, 115] on icon "1000040273" at bounding box center [376, 113] width 1 height 5
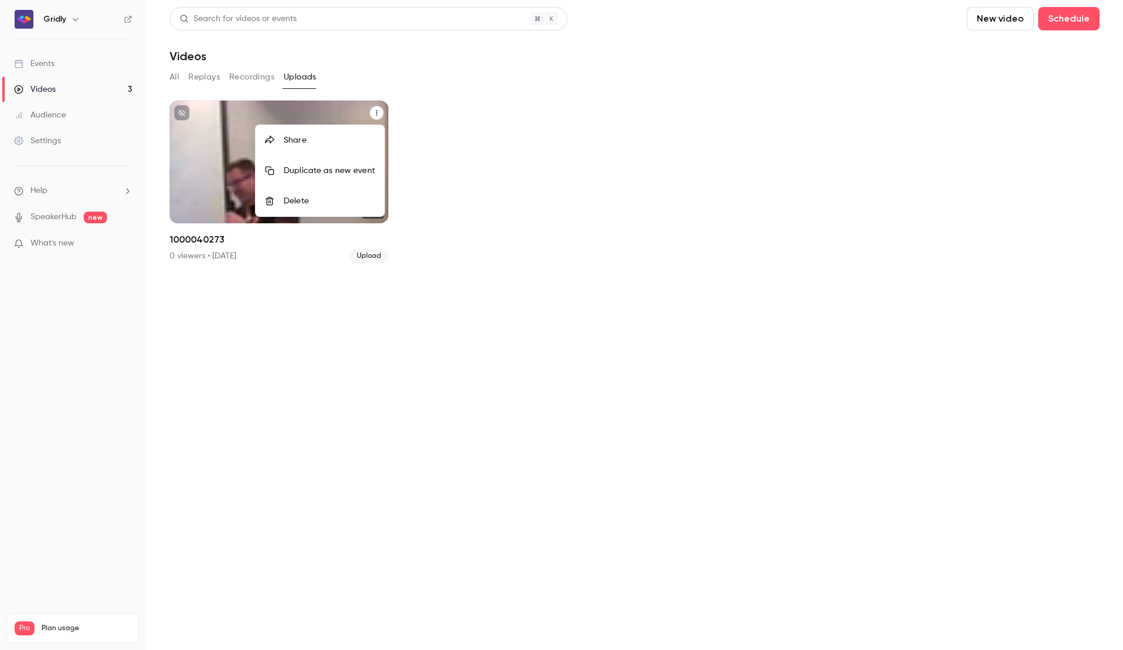
click at [321, 342] on div at bounding box center [561, 325] width 1123 height 650
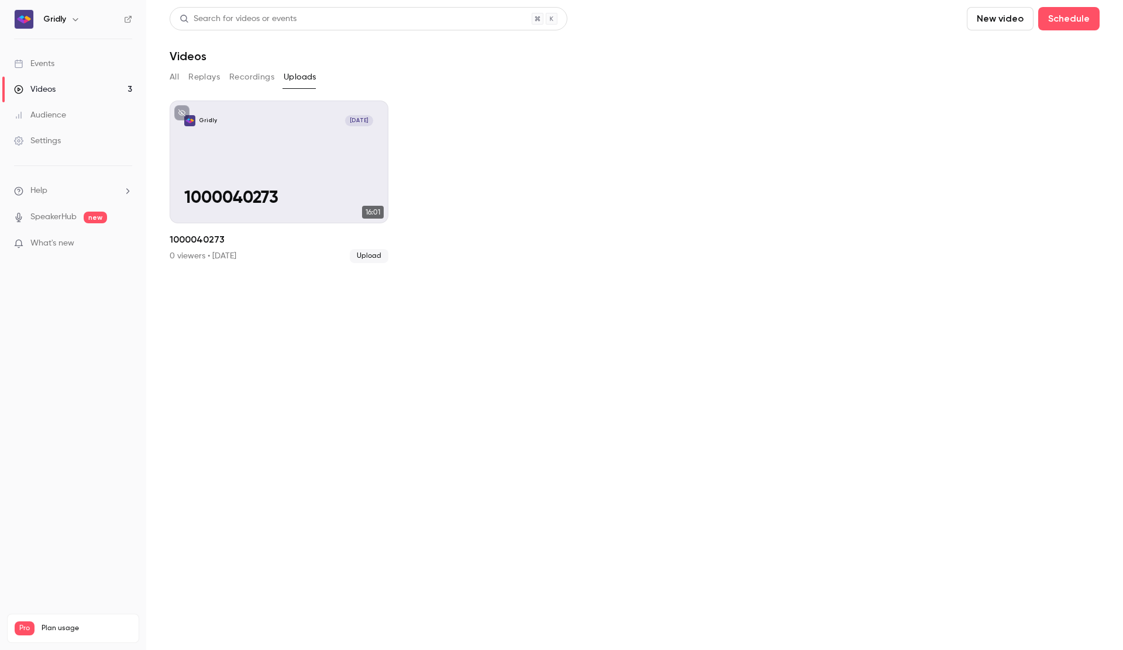
click at [254, 65] on section "Search for videos or events New video Schedule Videos All Replays Recordings Up…" at bounding box center [635, 325] width 930 height 636
click at [250, 74] on button "Recordings" at bounding box center [251, 77] width 45 height 19
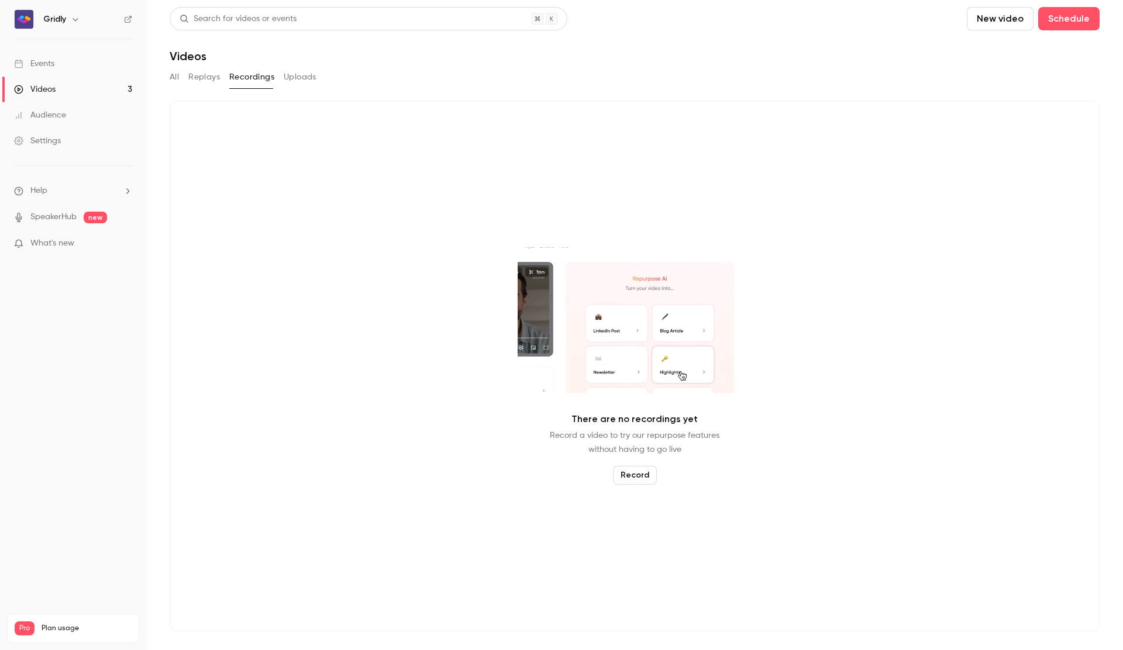
click at [213, 77] on button "Replays" at bounding box center [204, 77] width 32 height 19
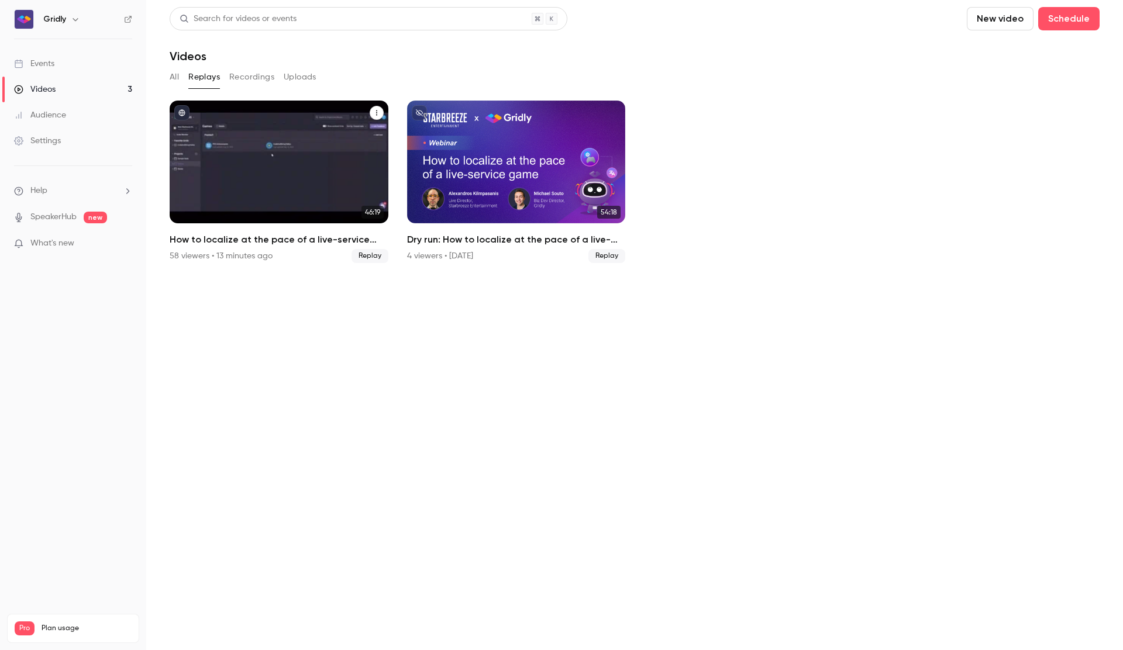
click at [272, 175] on div "How to localize at the pace of a live-service game" at bounding box center [279, 162] width 219 height 123
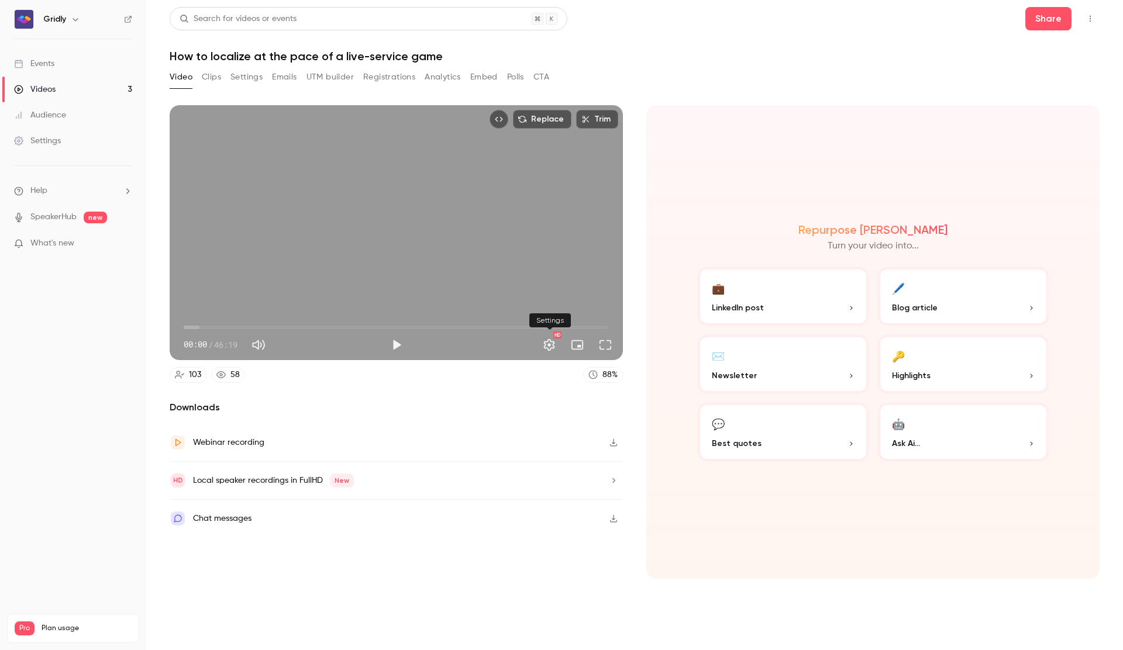
click at [555, 342] on button "Settings" at bounding box center [549, 344] width 23 height 23
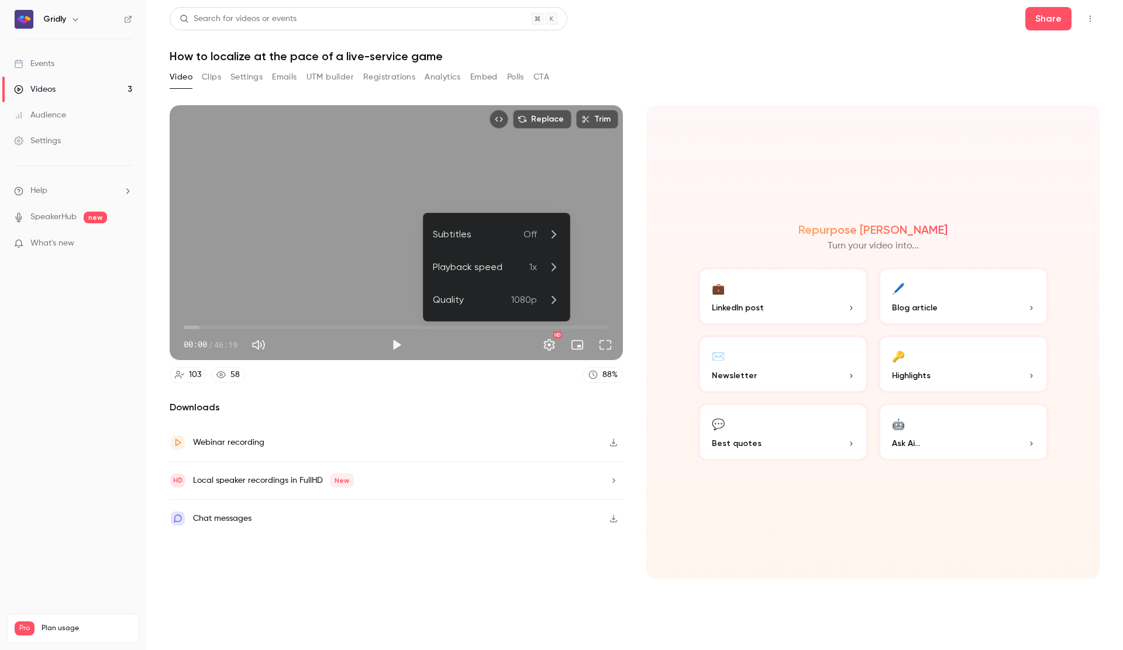
click at [540, 236] on p "Off" at bounding box center [542, 235] width 37 height 14
click at [489, 312] on li "English ([GEOGRAPHIC_DATA])" at bounding box center [496, 304] width 146 height 23
click at [644, 323] on div at bounding box center [561, 325] width 1123 height 650
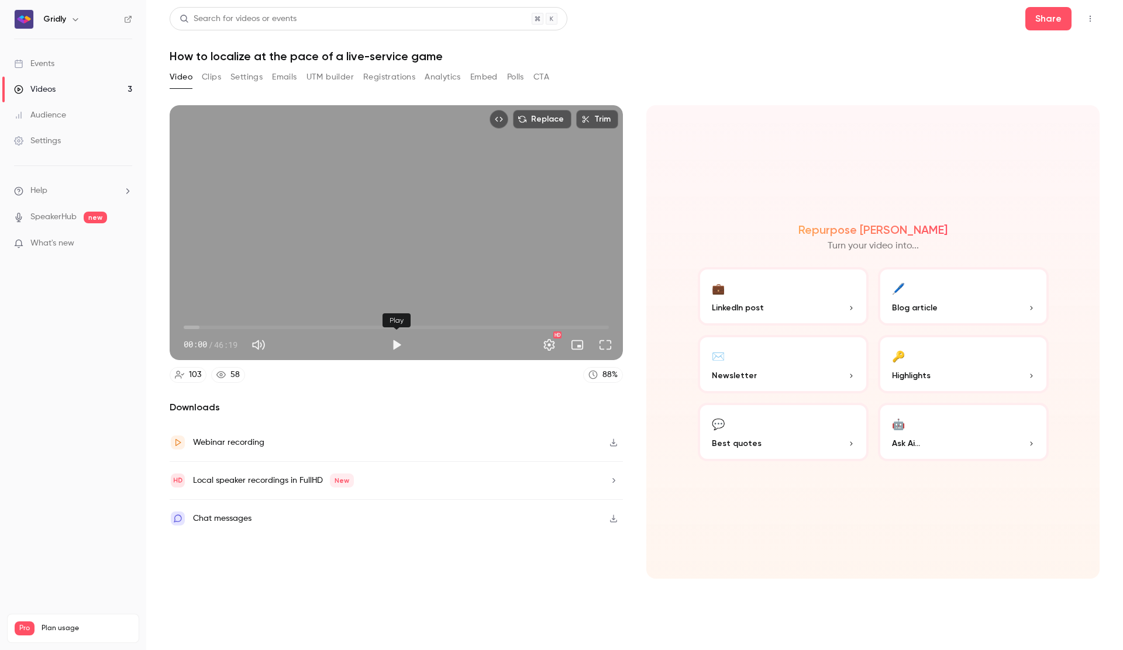
click at [394, 345] on button "Play" at bounding box center [396, 344] width 23 height 23
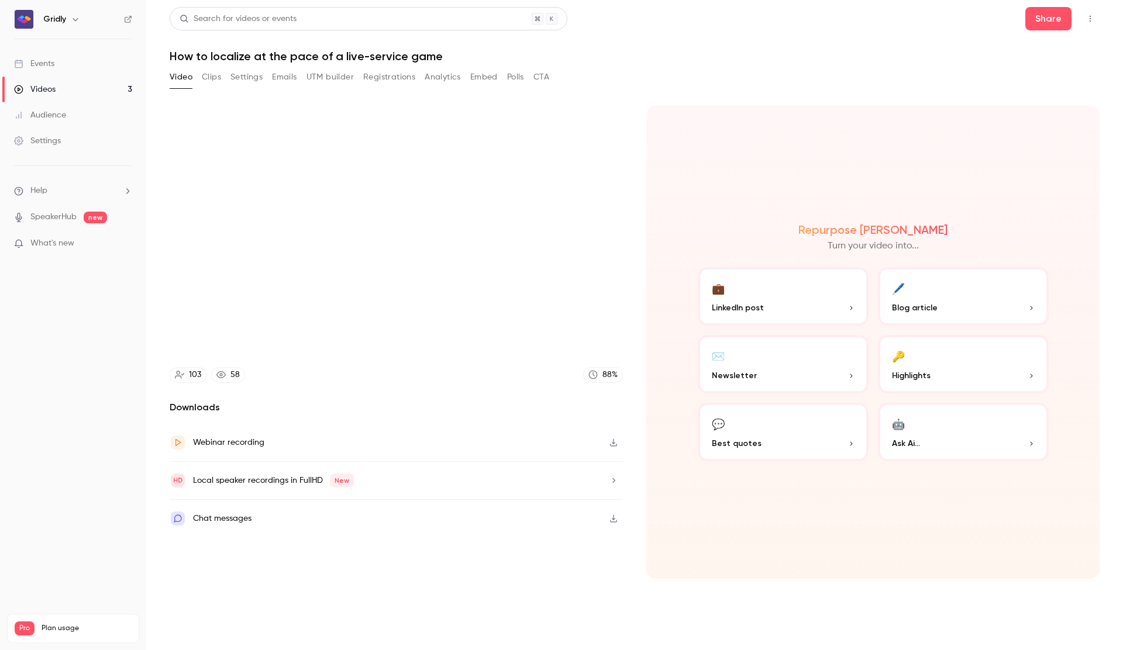
type input "****"
click at [215, 77] on button "Clips" at bounding box center [211, 77] width 19 height 19
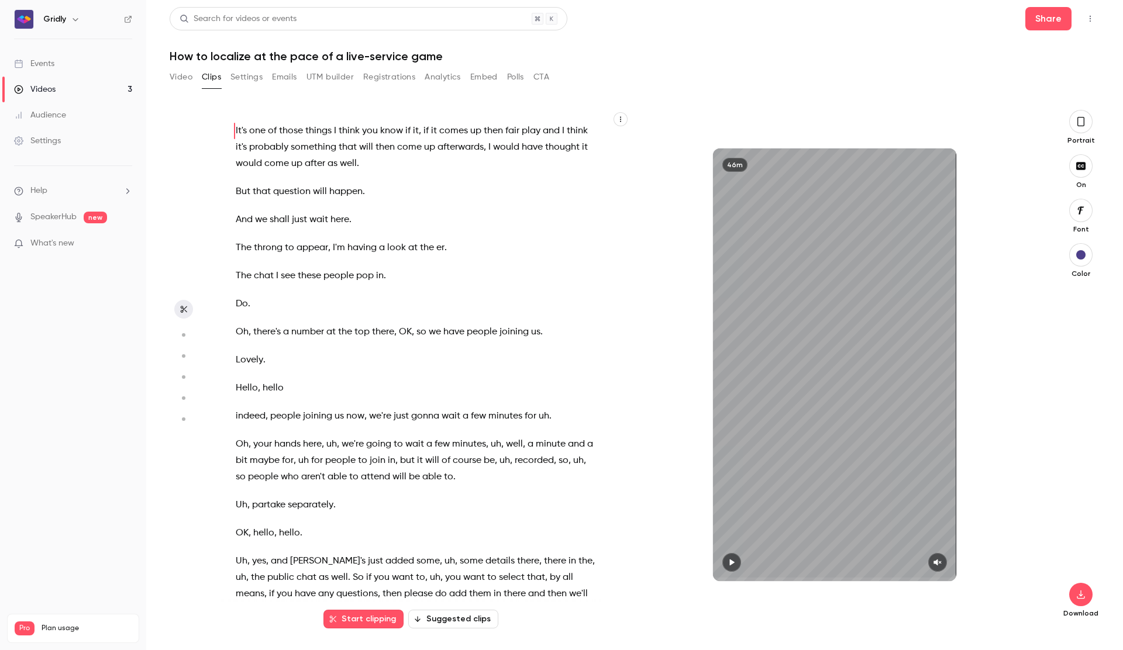
click at [1080, 121] on icon "button" at bounding box center [1080, 121] width 9 height 13
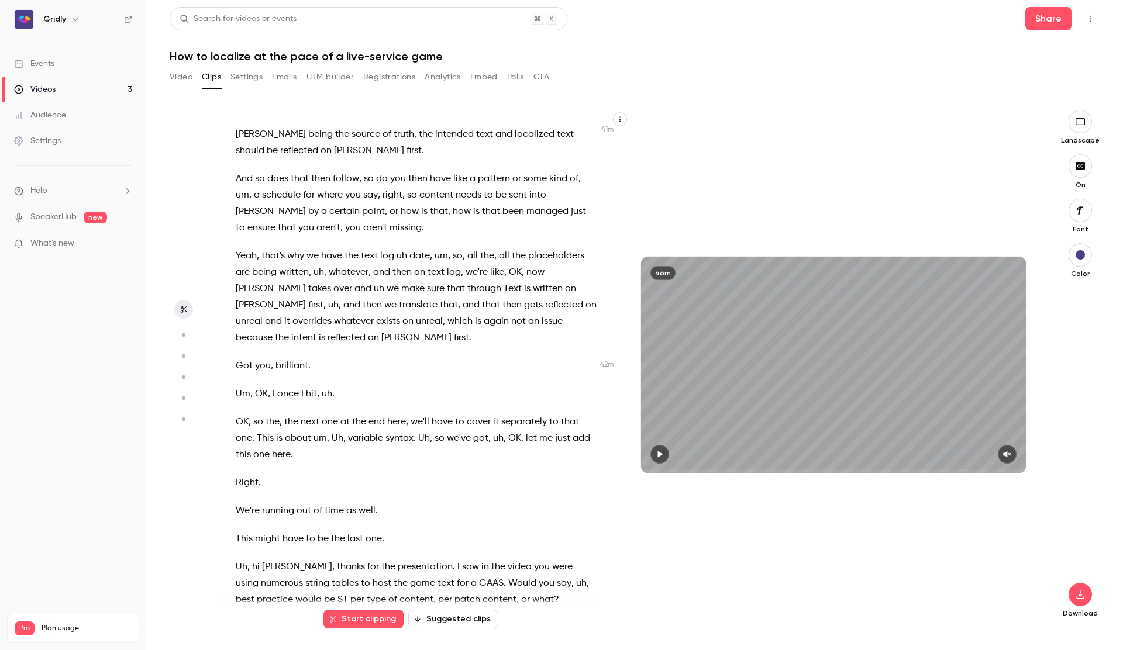
scroll to position [9624, 0]
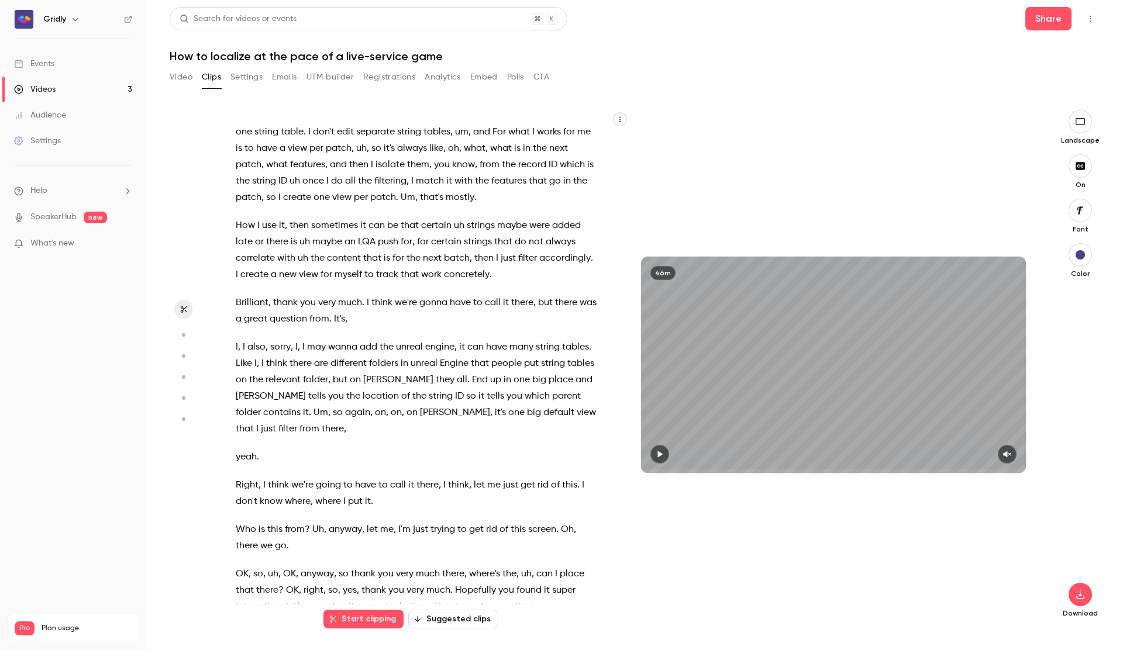
click at [236, 566] on span "OK" at bounding box center [242, 574] width 13 height 16
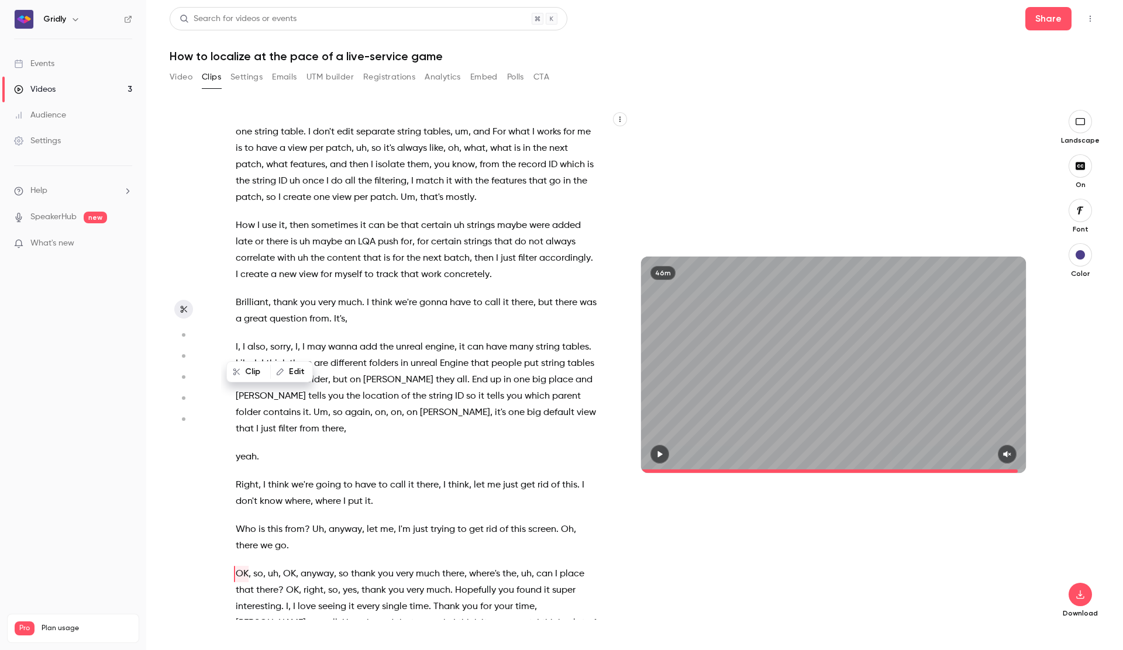
click at [842, 418] on div "46m" at bounding box center [833, 365] width 385 height 216
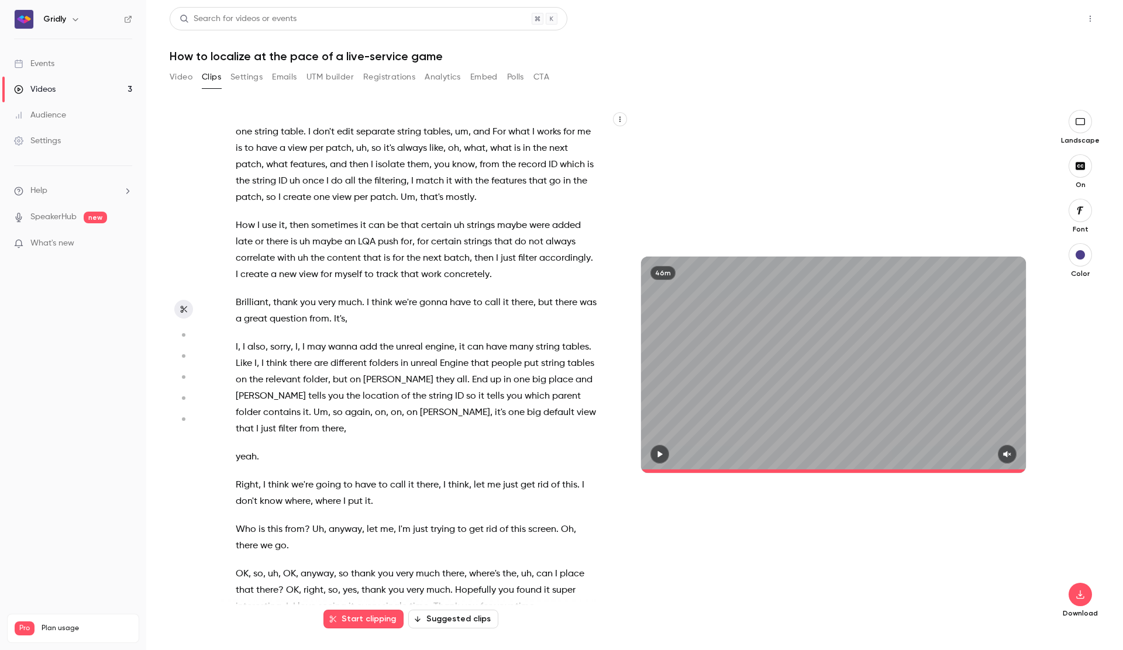
click at [1045, 22] on button "Share" at bounding box center [1048, 18] width 46 height 23
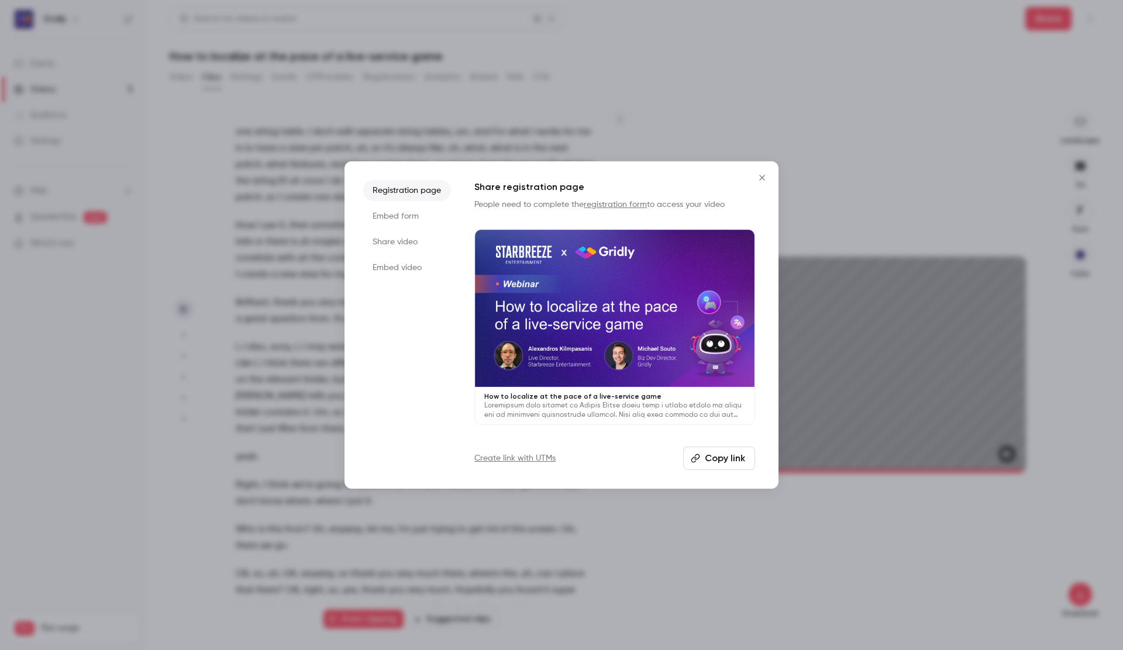
click at [764, 177] on icon "Close" at bounding box center [762, 177] width 14 height 9
type input "******"
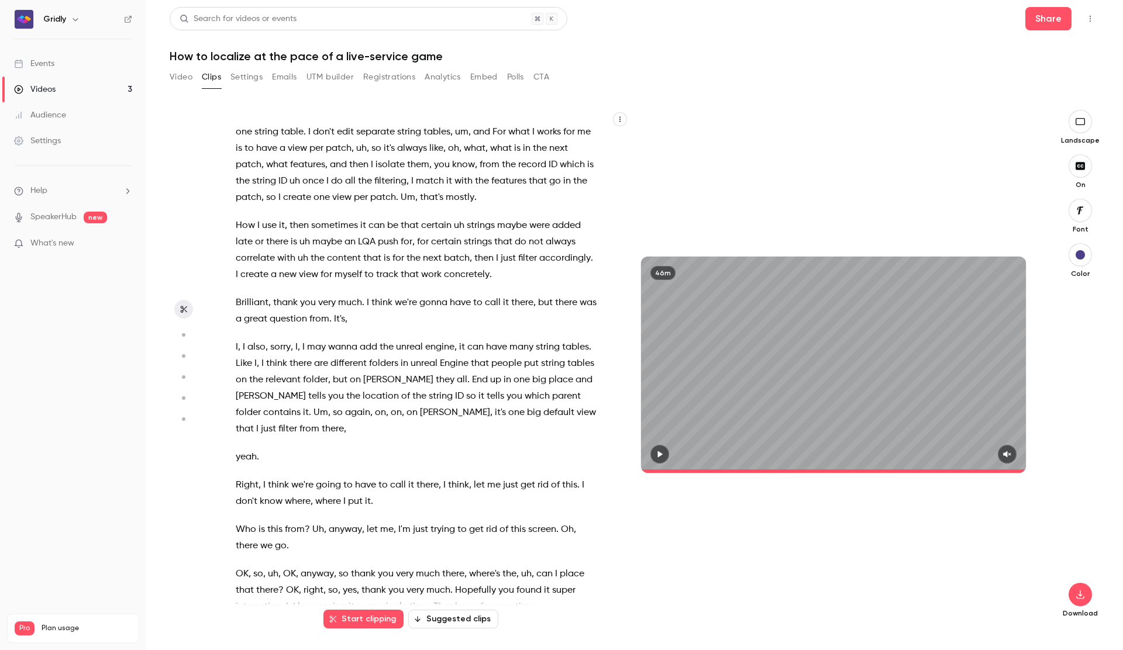
click at [547, 78] on button "CTA" at bounding box center [541, 77] width 16 height 19
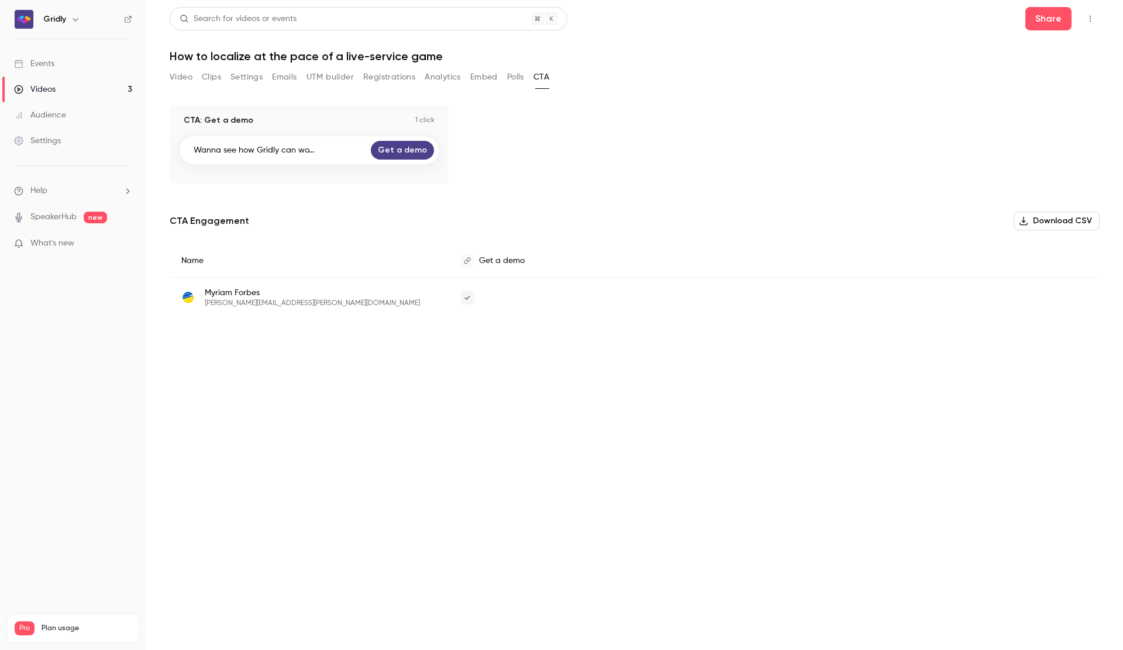
click at [388, 76] on button "Registrations" at bounding box center [389, 77] width 52 height 19
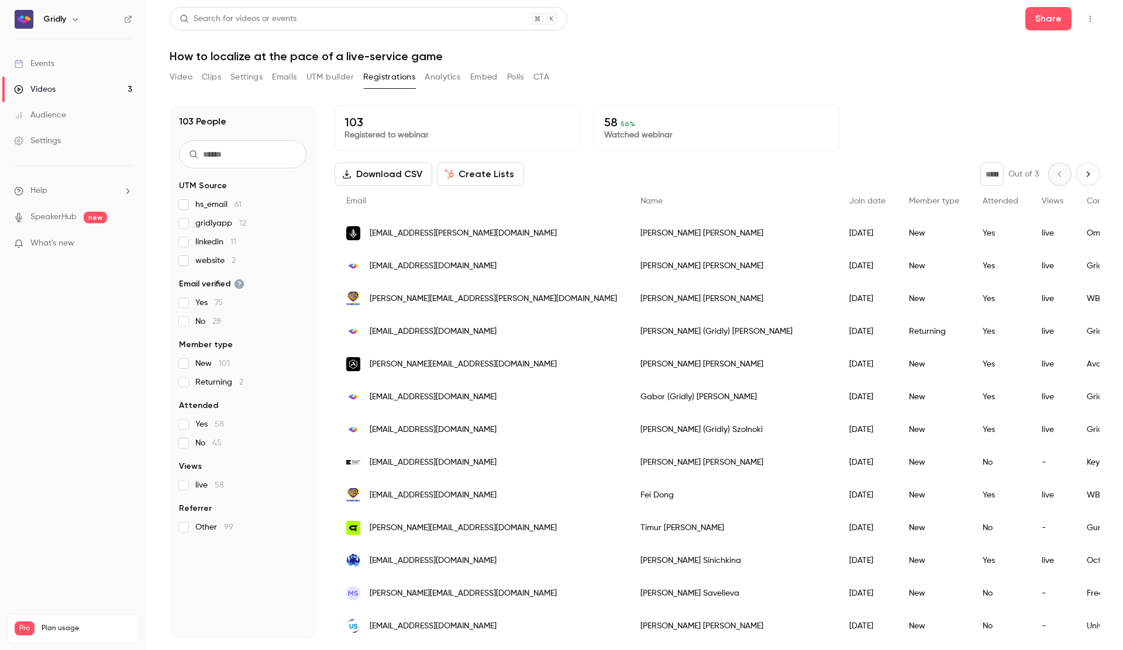
click at [221, 80] on button "Clips" at bounding box center [211, 77] width 19 height 19
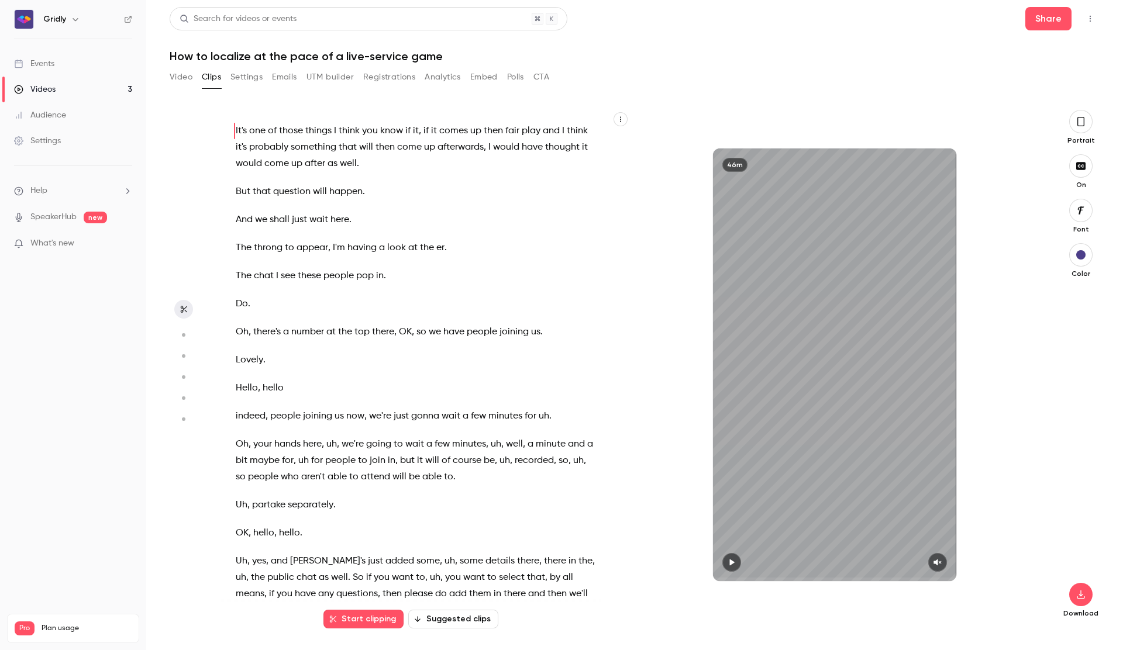
click at [252, 79] on button "Settings" at bounding box center [246, 77] width 32 height 19
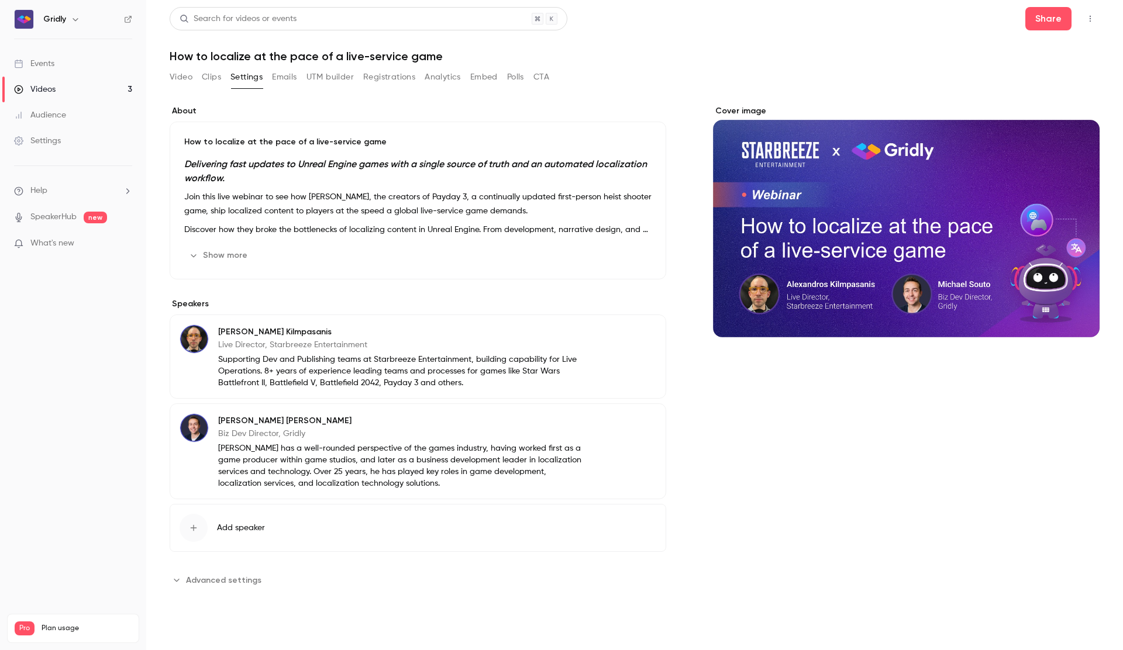
click at [284, 78] on button "Emails" at bounding box center [284, 77] width 25 height 19
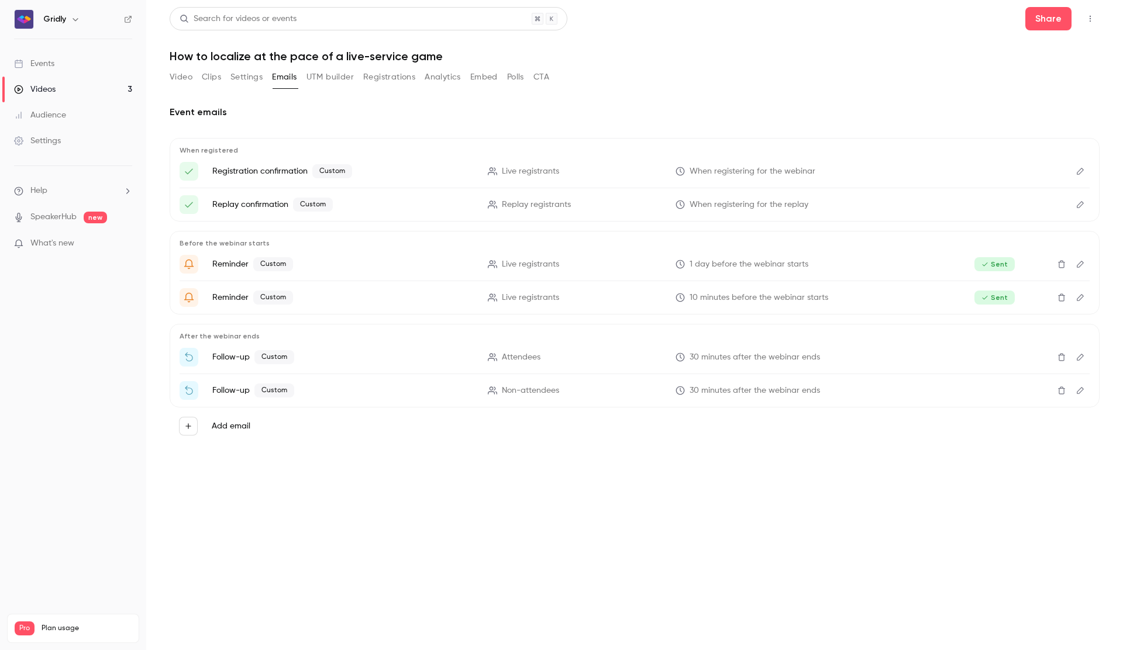
click at [336, 79] on button "UTM builder" at bounding box center [330, 77] width 47 height 19
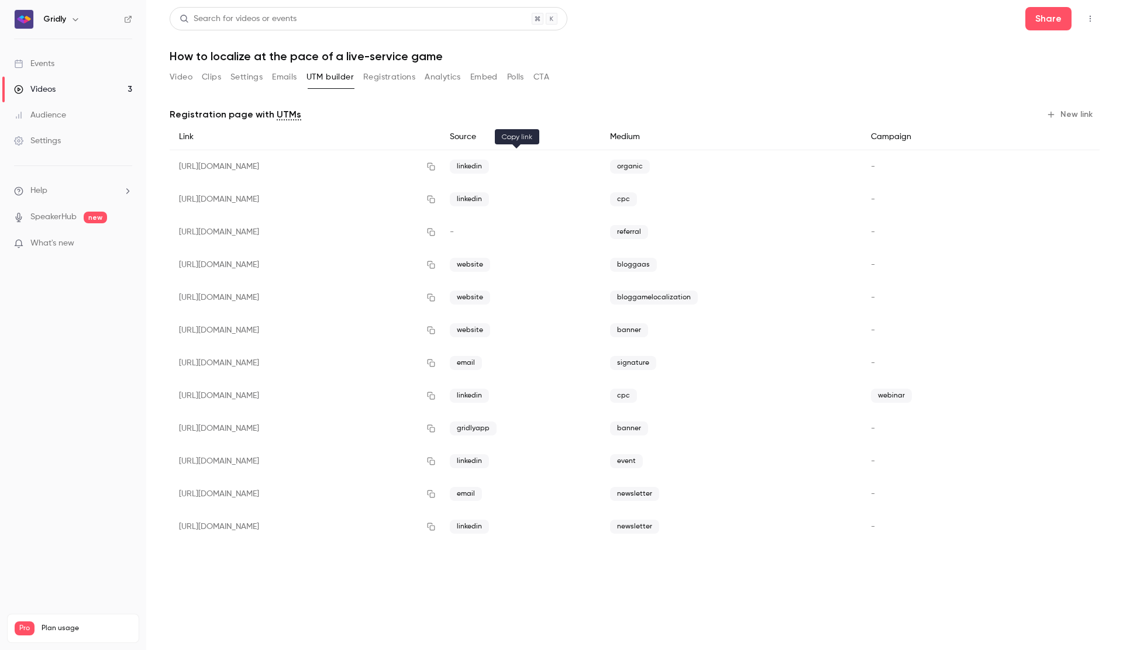
click at [436, 167] on icon "button" at bounding box center [430, 167] width 9 height 8
click at [216, 77] on button "Clips" at bounding box center [211, 77] width 19 height 19
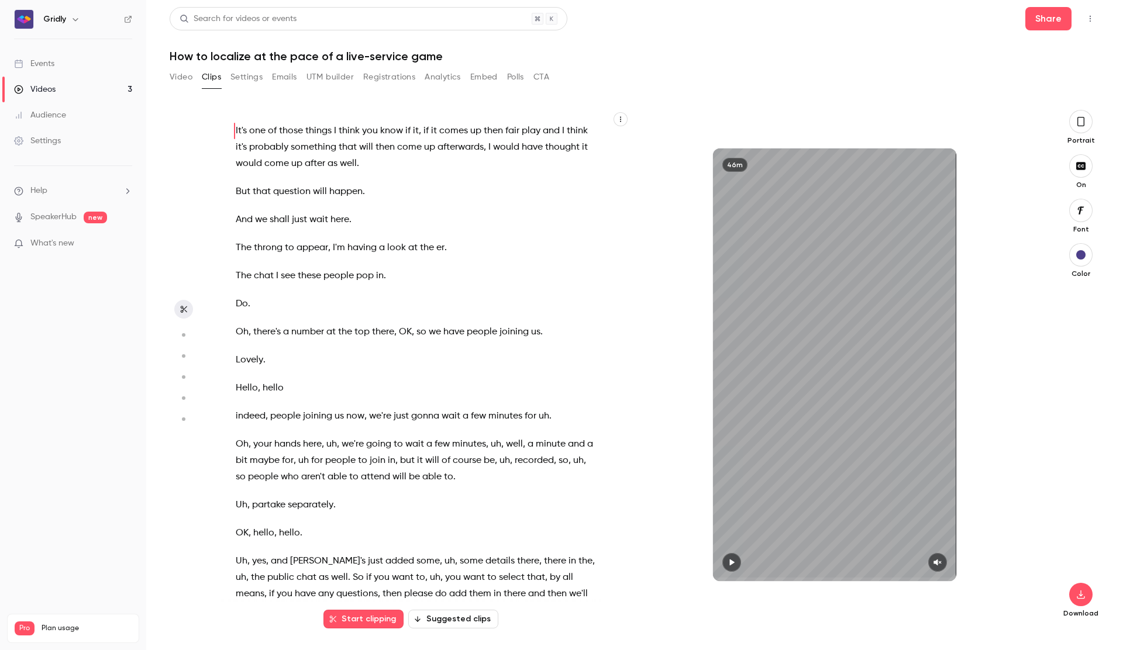
click at [1075, 119] on button "button" at bounding box center [1080, 121] width 23 height 23
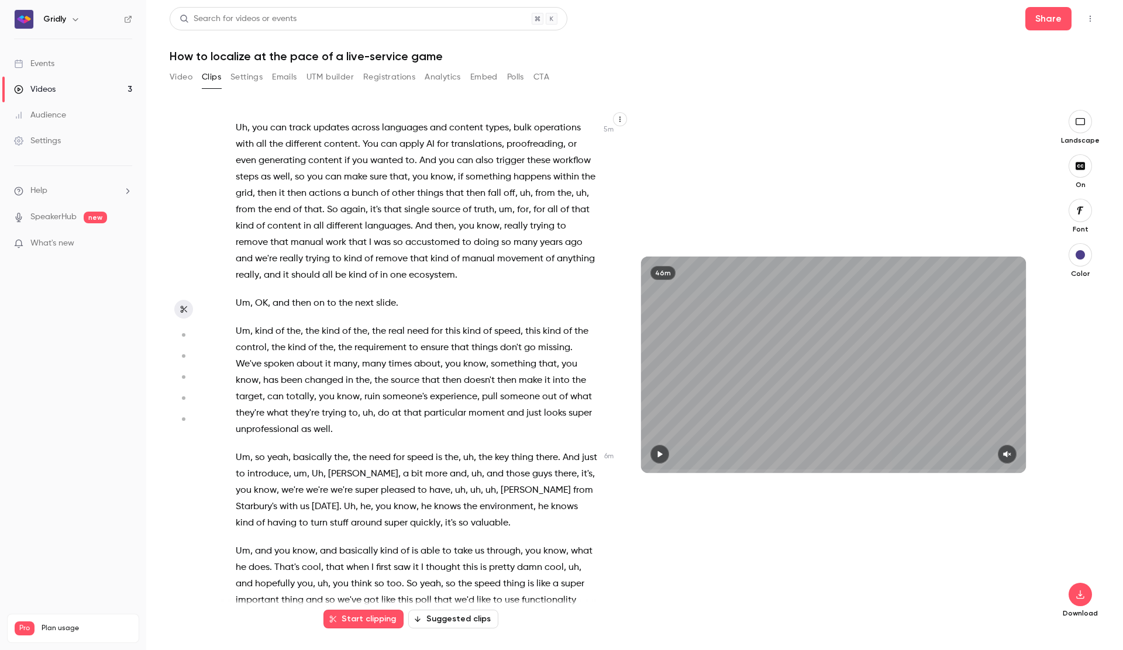
scroll to position [1824, 0]
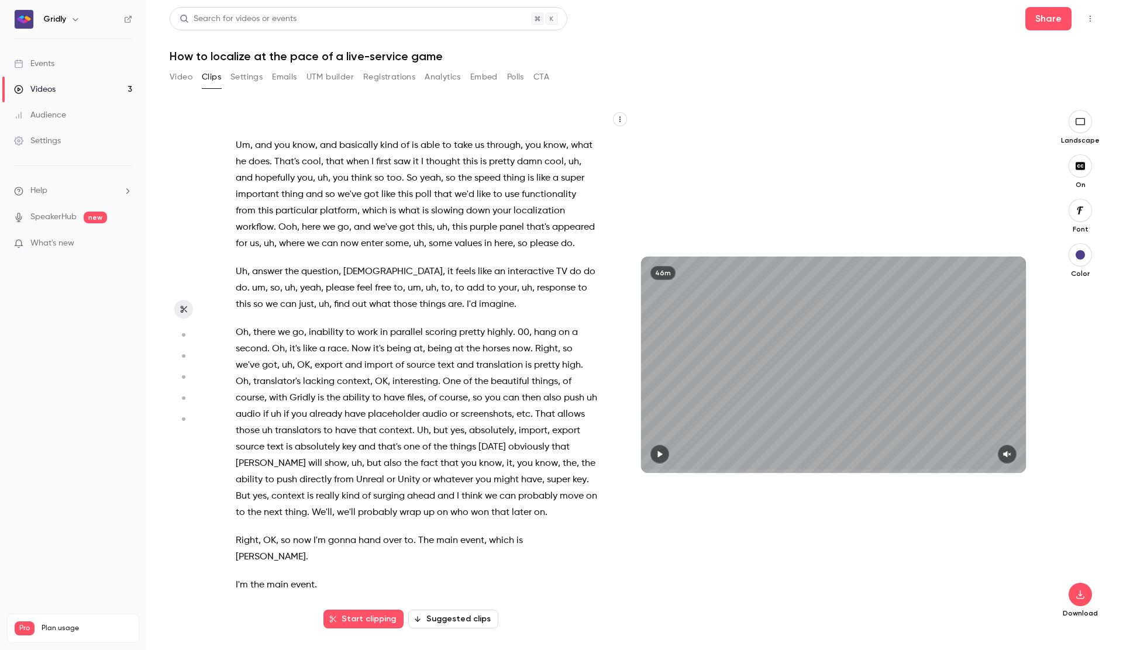
click at [399, 341] on span "being" at bounding box center [399, 349] width 25 height 16
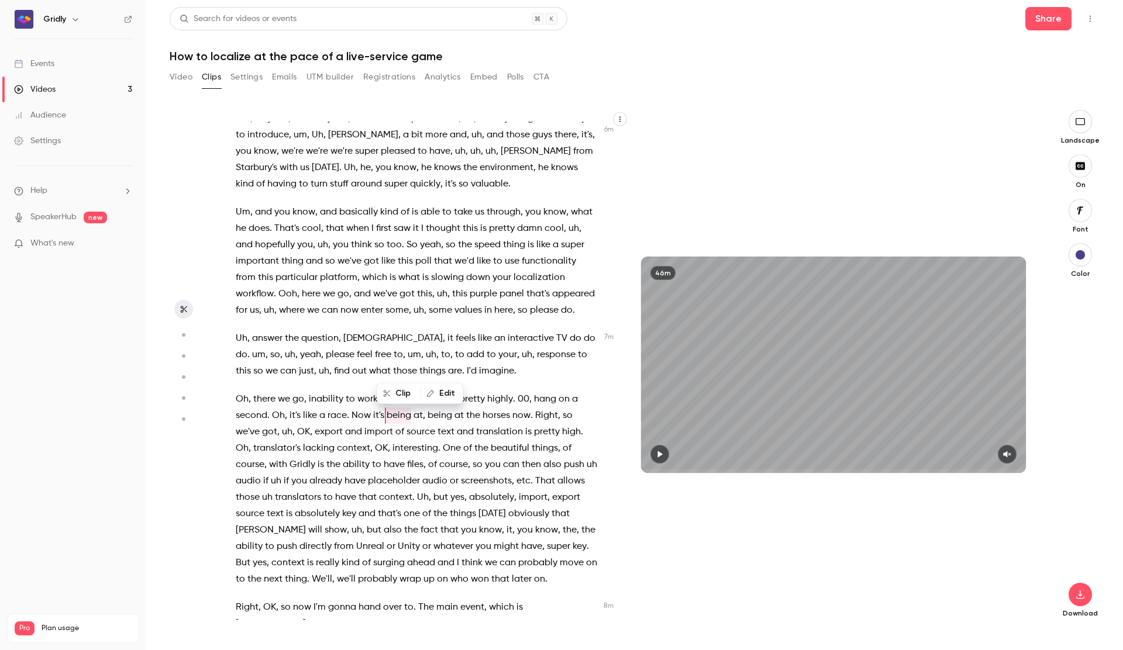
scroll to position [2156, 0]
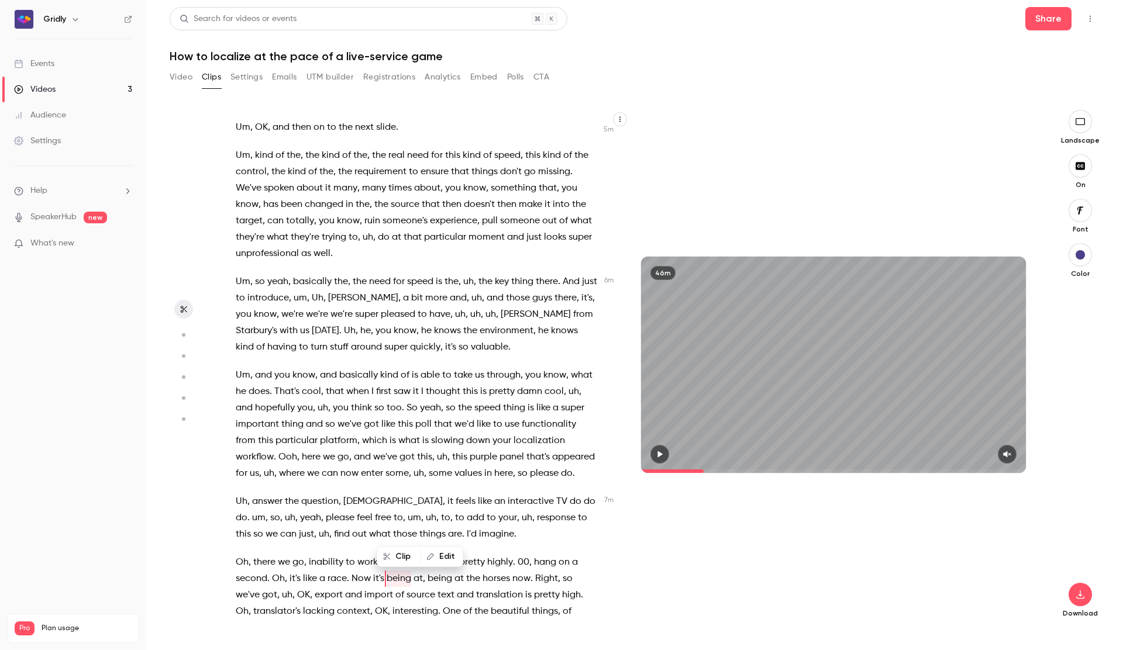
click at [254, 307] on span "know" at bounding box center [265, 315] width 23 height 16
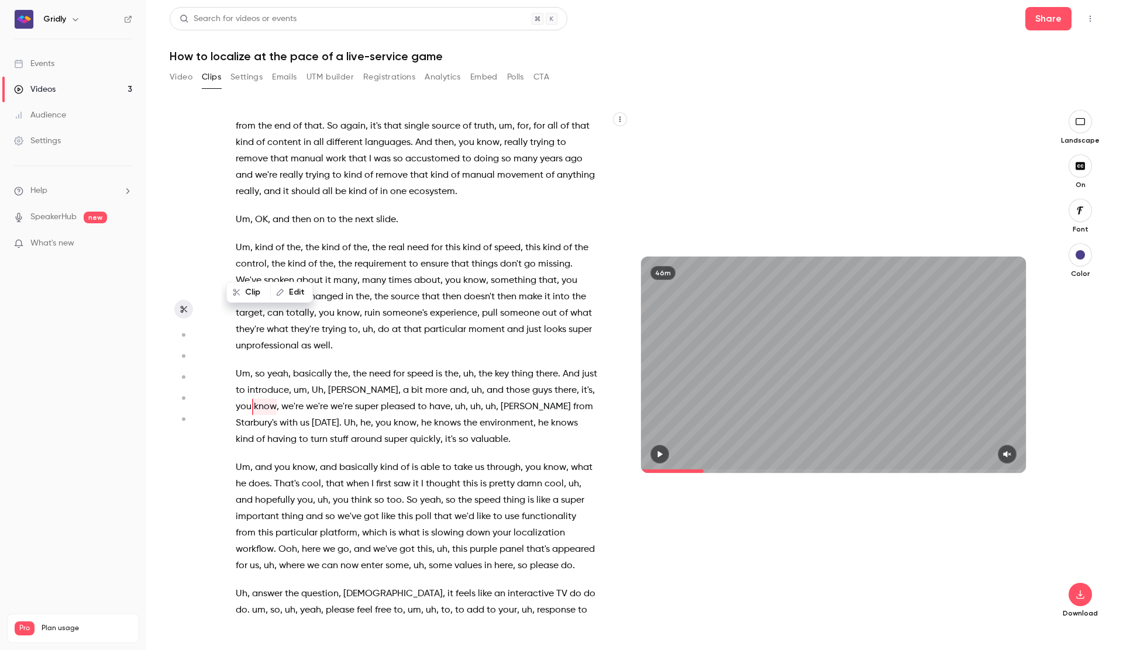
scroll to position [1892, 0]
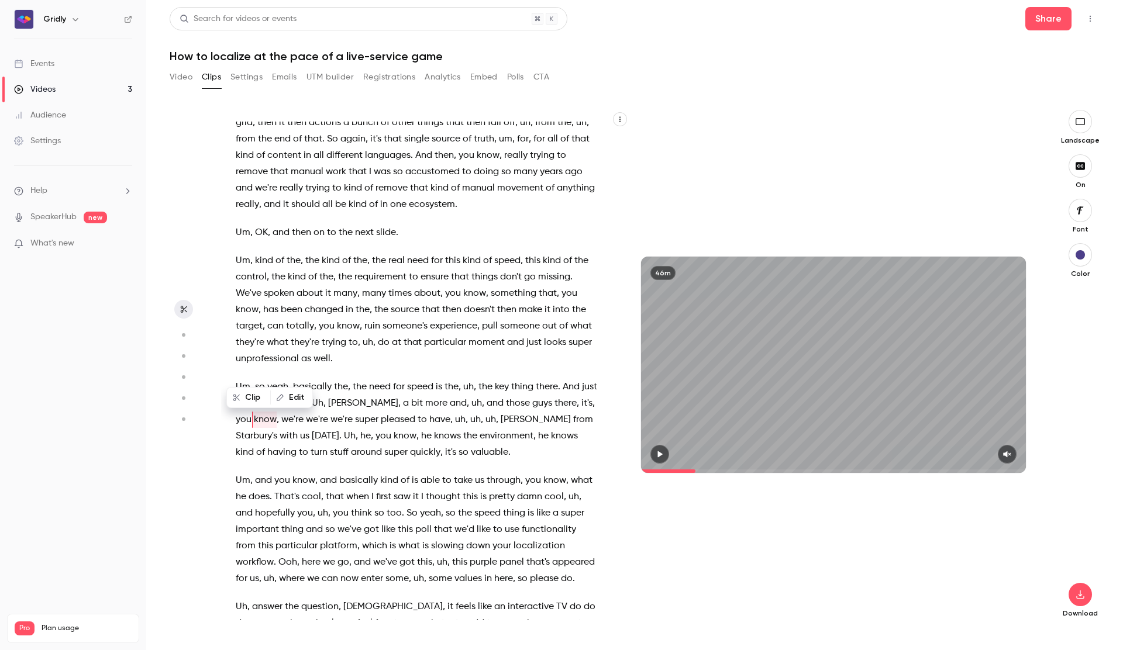
click at [238, 473] on span "Um" at bounding box center [243, 481] width 15 height 16
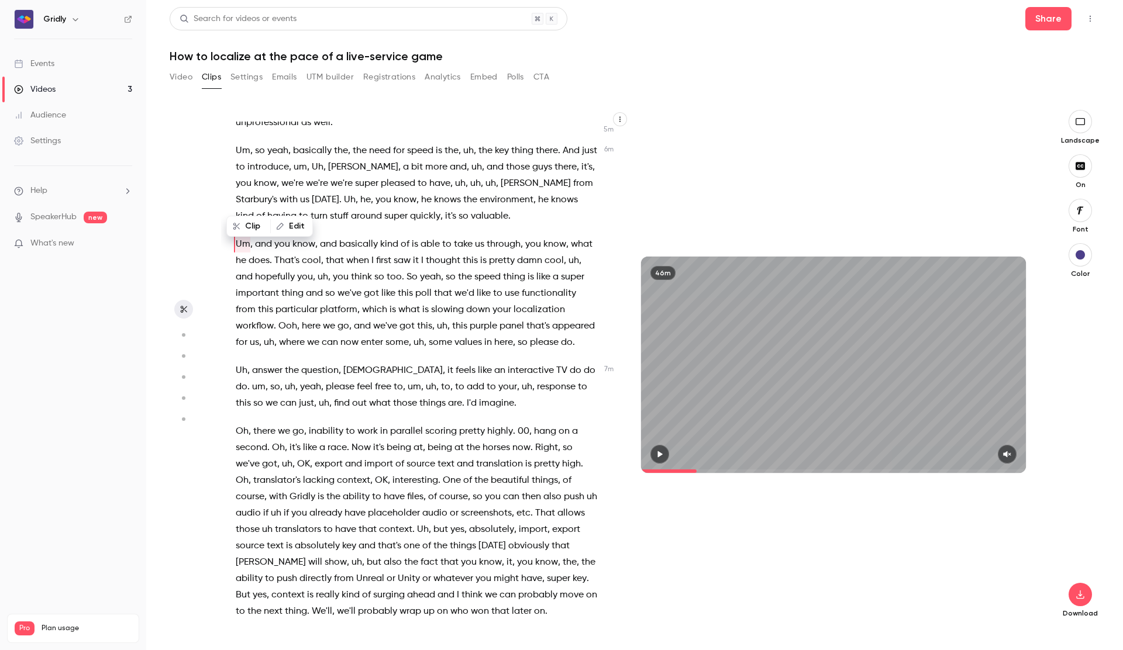
scroll to position [2130, 0]
click at [238, 360] on span "Uh" at bounding box center [242, 368] width 12 height 16
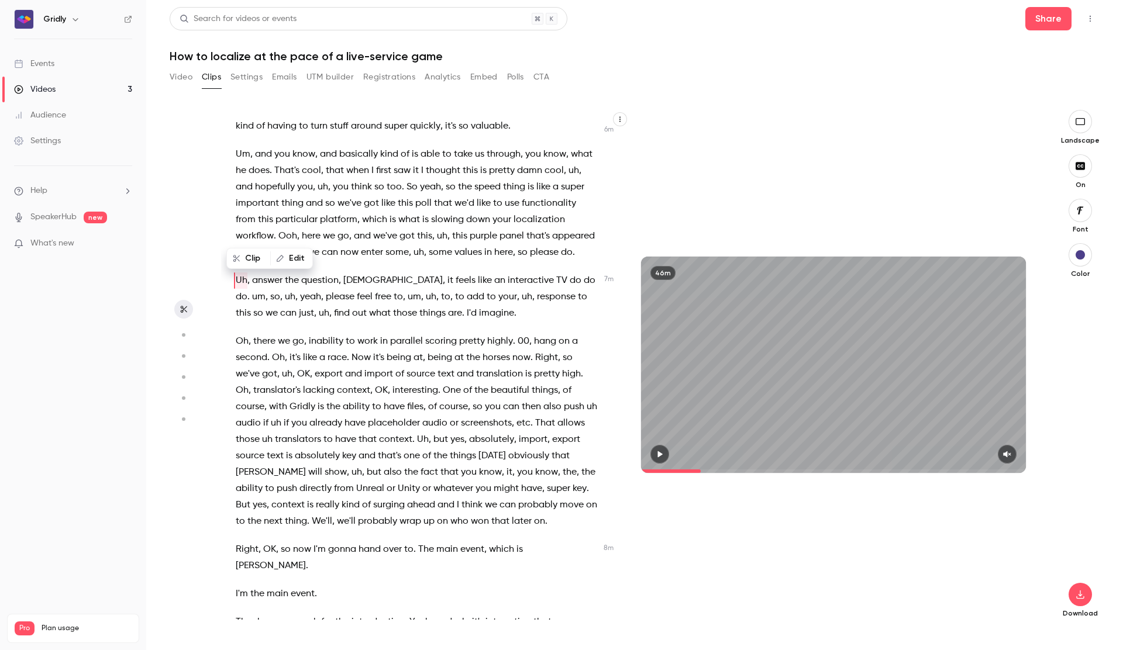
scroll to position [2216, 0]
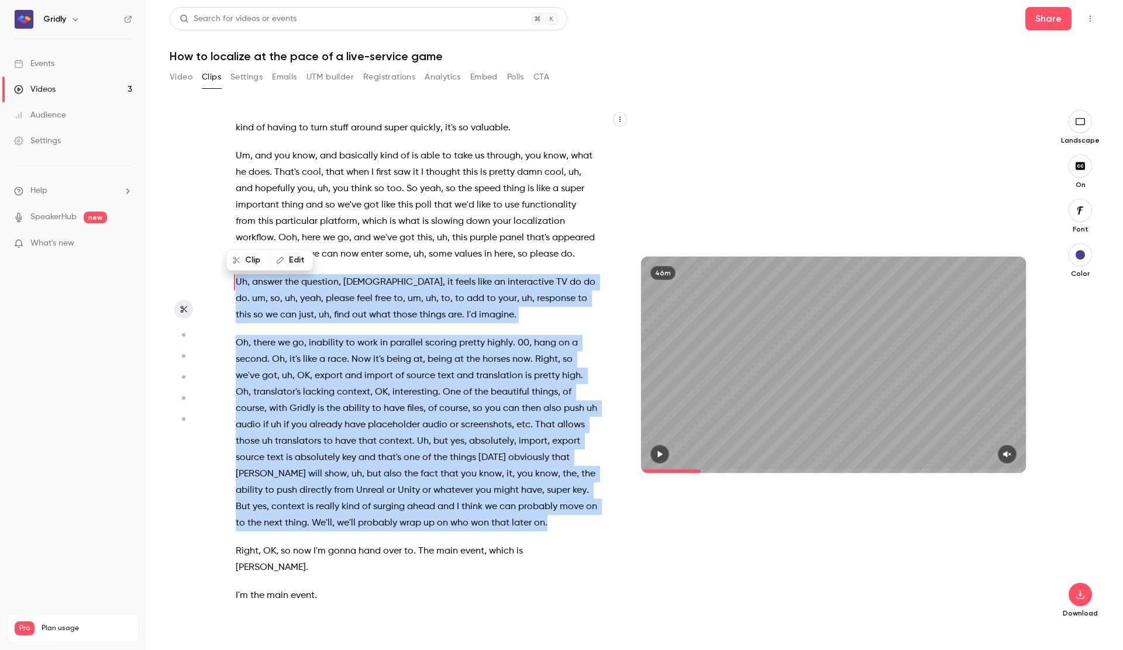
drag, startPoint x: 237, startPoint y: 232, endPoint x: 543, endPoint y: 490, distance: 400.2
click at [543, 490] on div "It's one of those things I think you know if it , if it comes up then fair play…" at bounding box center [422, 371] width 402 height 498
click at [502, 504] on button "Clip 1 min 4 s" at bounding box center [513, 501] width 76 height 19
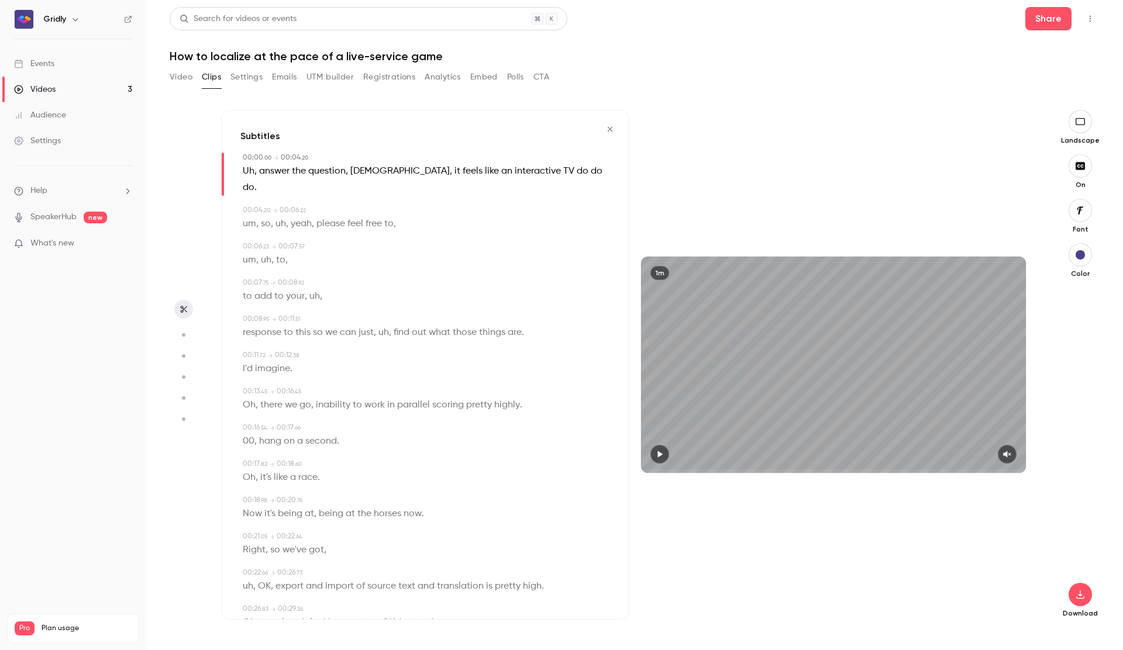
click at [663, 453] on icon "button" at bounding box center [659, 454] width 9 height 8
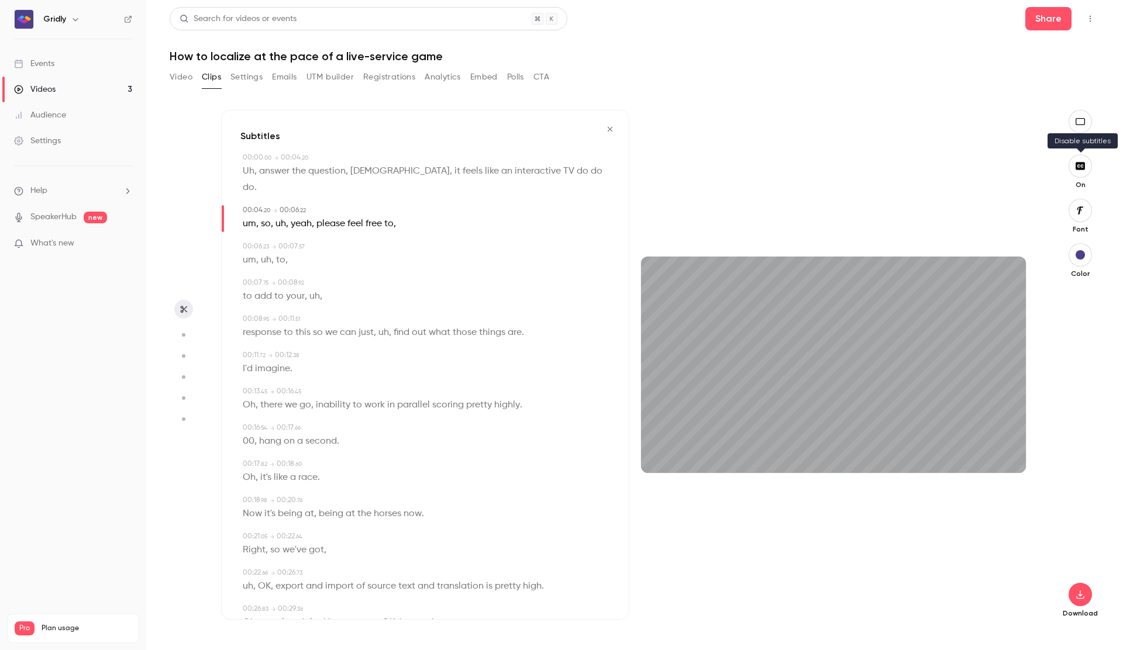
click at [1082, 168] on icon "button" at bounding box center [1080, 166] width 9 height 8
click at [1012, 454] on icon "button" at bounding box center [1007, 454] width 9 height 8
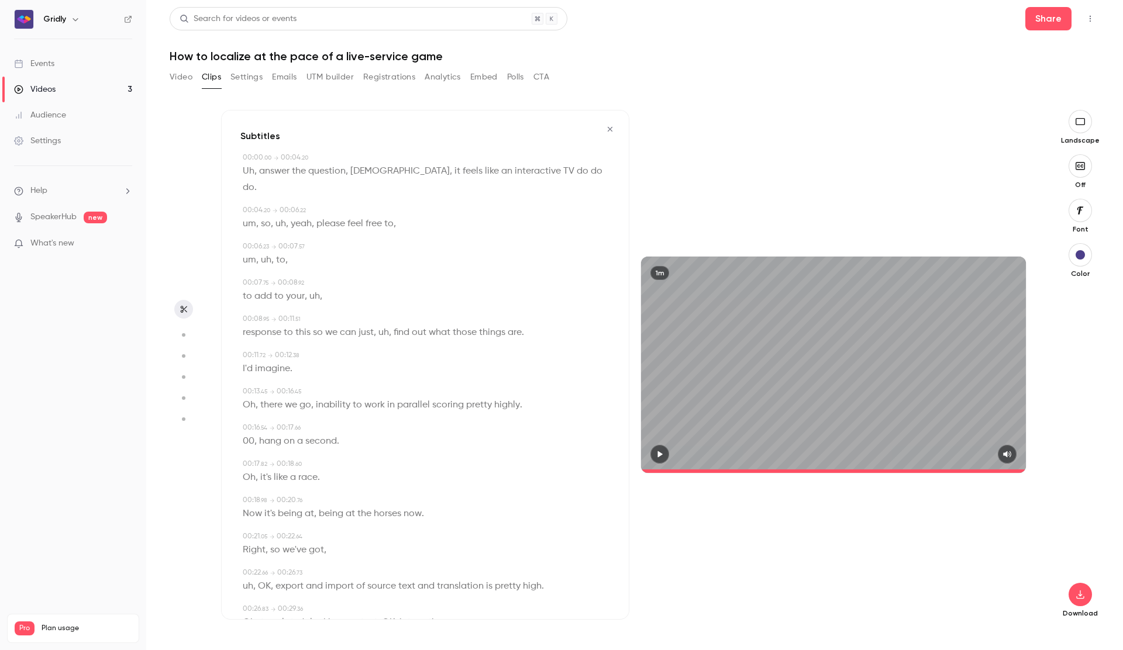
type input "****"
click at [184, 82] on button "Video" at bounding box center [181, 77] width 23 height 19
